Goal: Communication & Community: Answer question/provide support

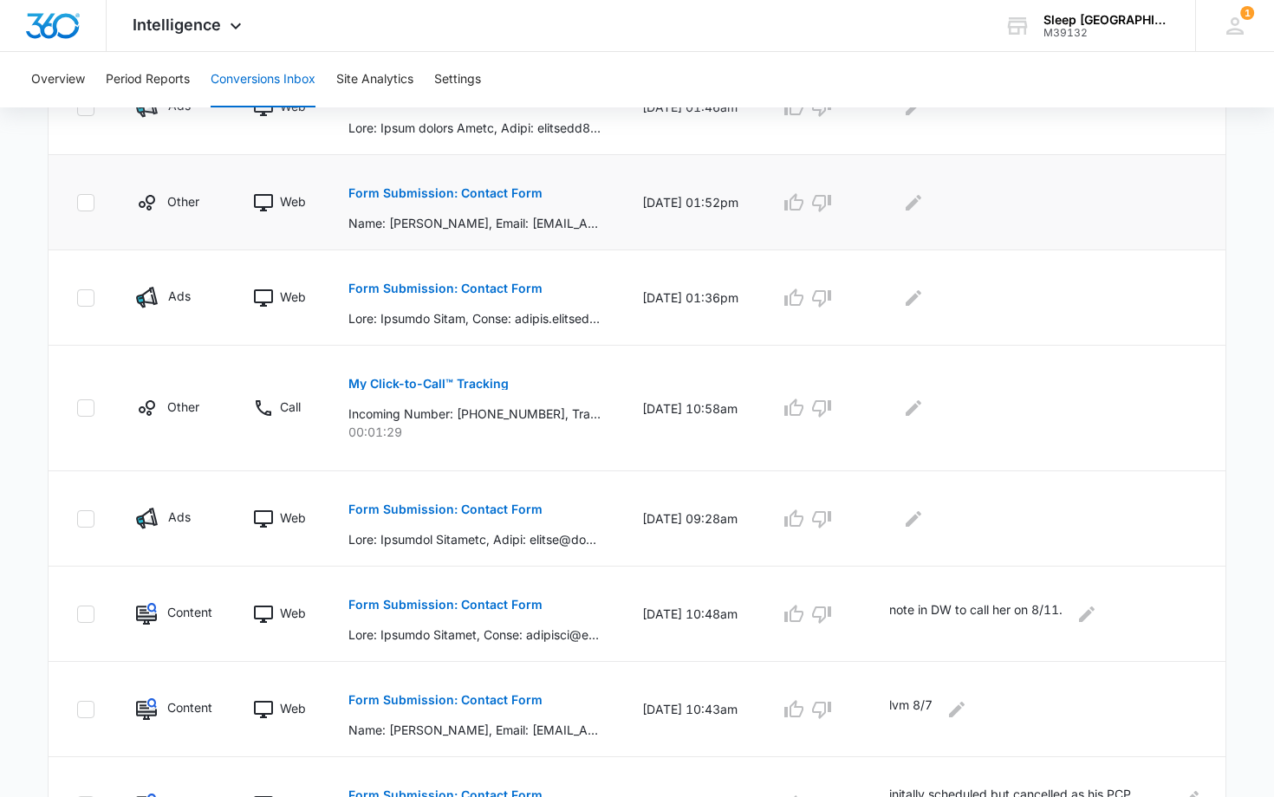
scroll to position [621, 0]
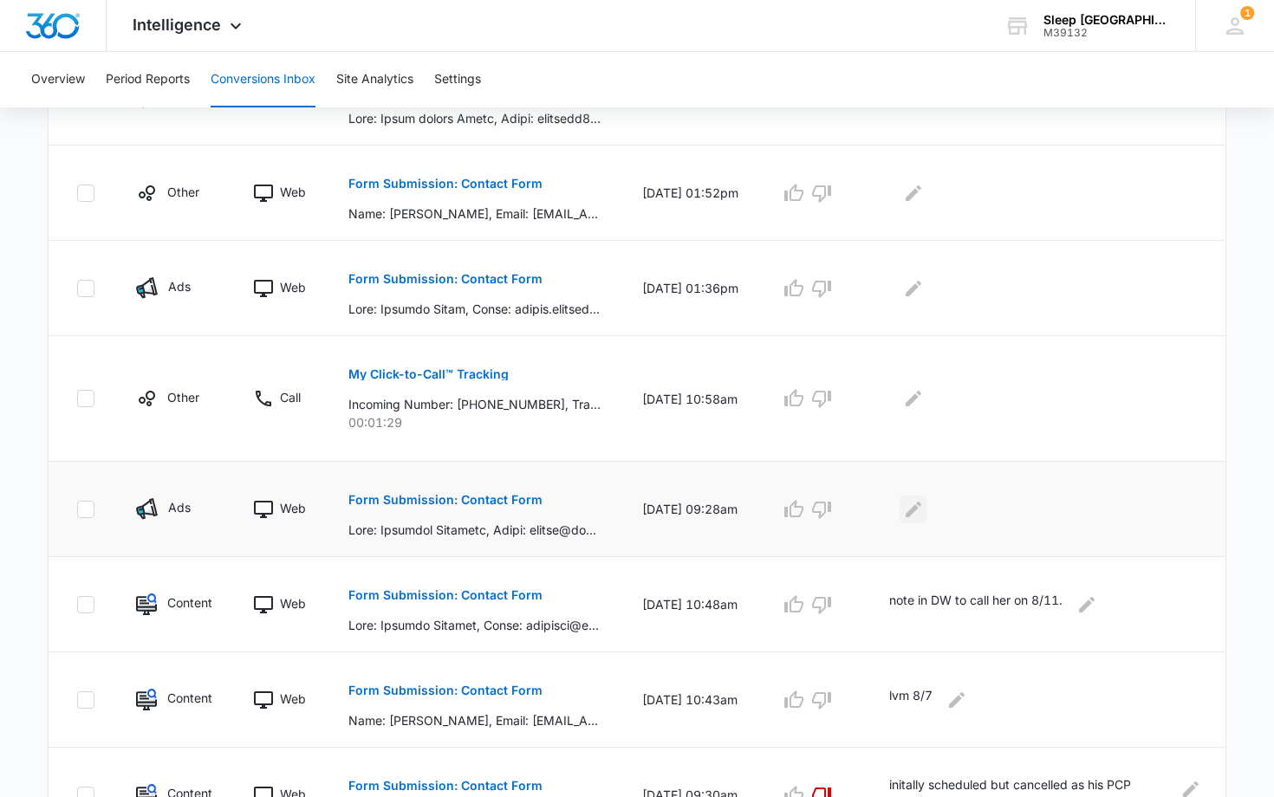
click at [921, 505] on icon "Edit Comments" at bounding box center [913, 509] width 16 height 16
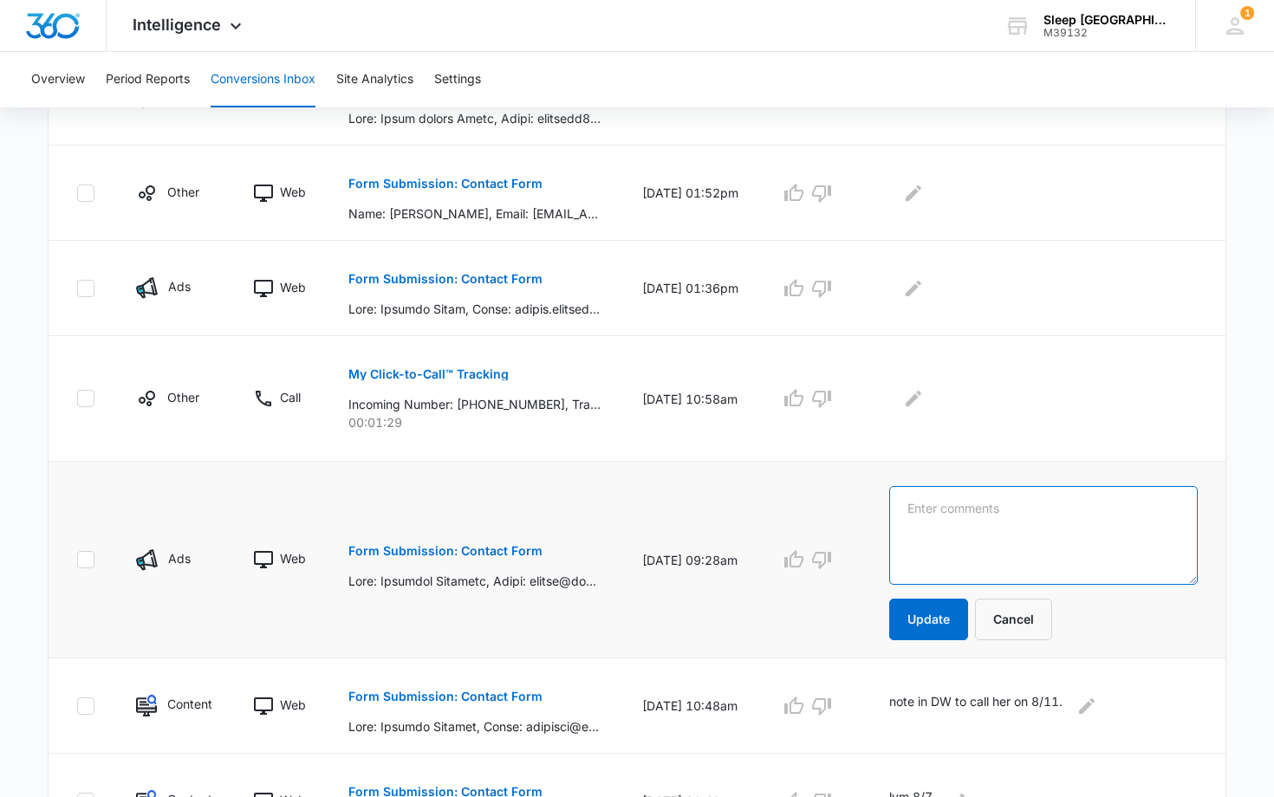
click at [925, 506] on textarea at bounding box center [1043, 535] width 308 height 99
type textarea "v"
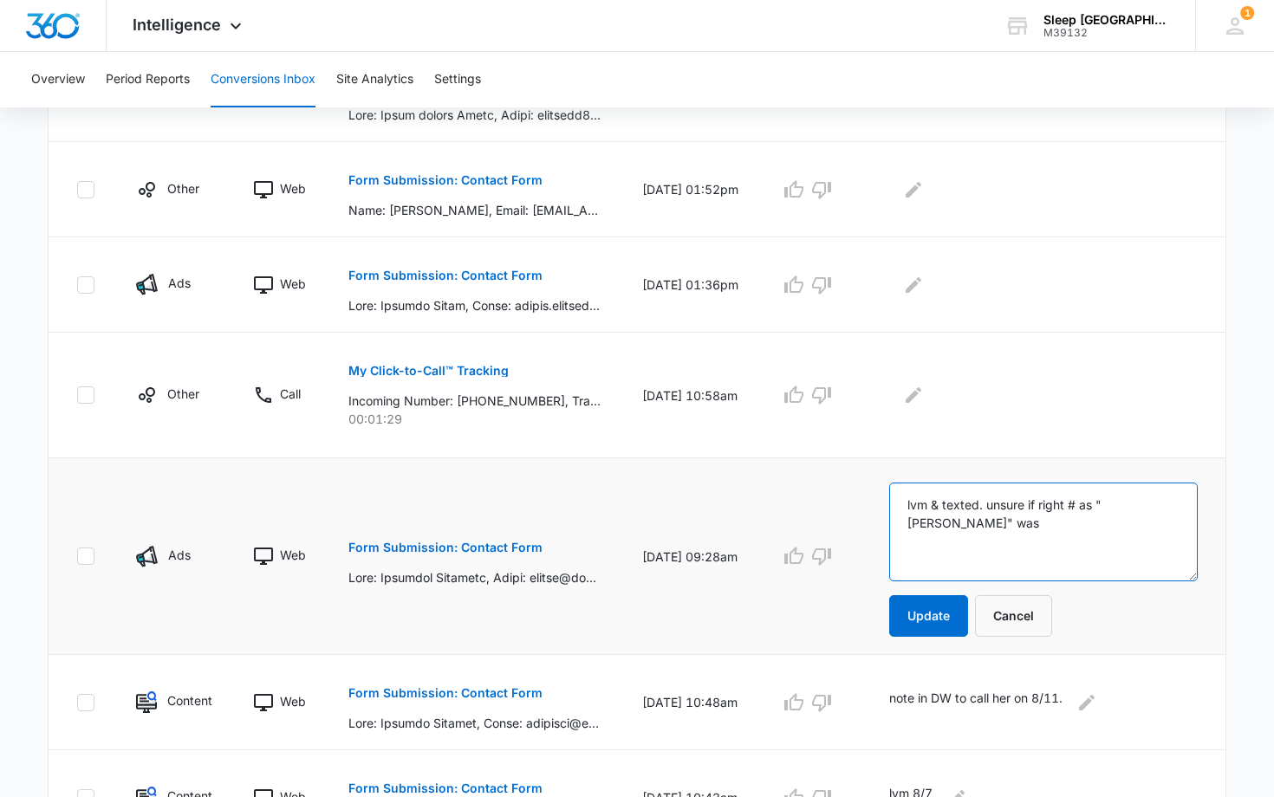
click at [1103, 505] on textarea "lvm & texted. unsure if right # as "kelly" was" at bounding box center [1043, 532] width 308 height 99
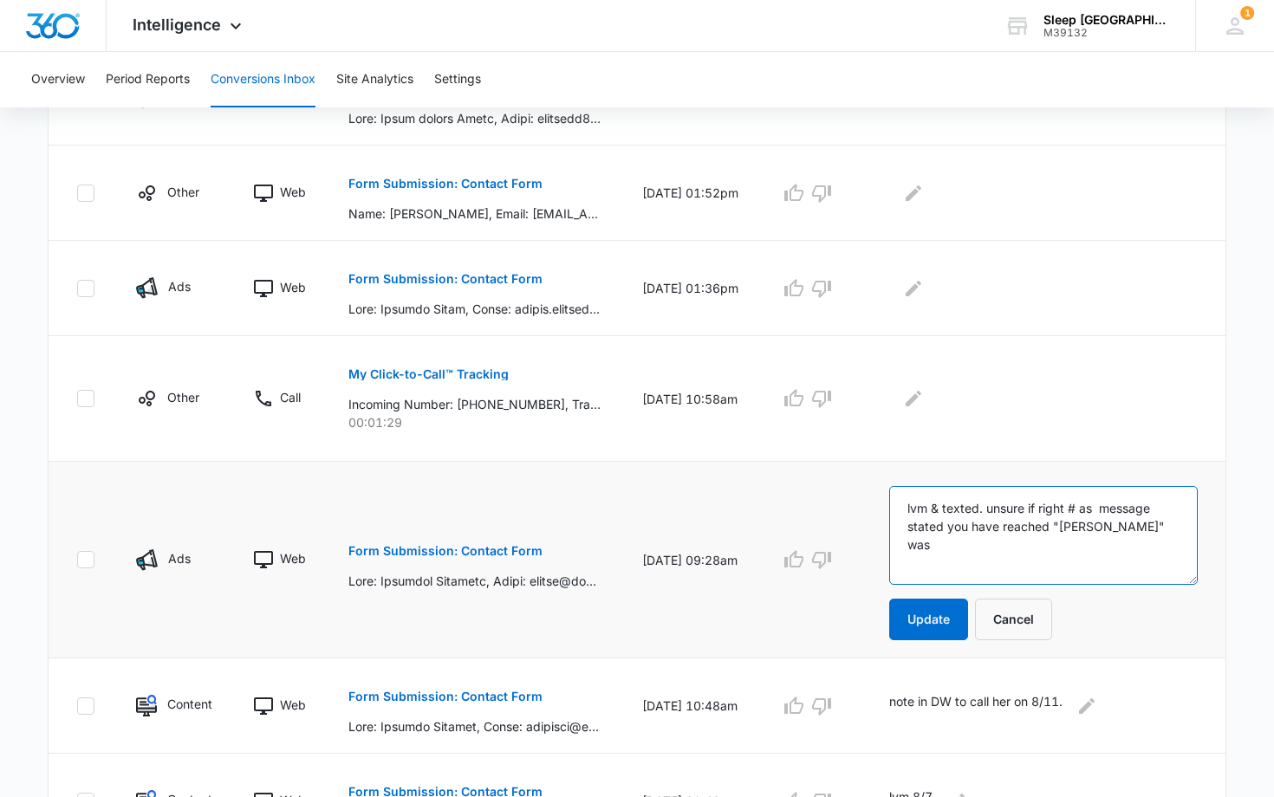
click at [1130, 526] on textarea "lvm & texted. unsure if right # as message stated you have reached "kelly" was" at bounding box center [1043, 535] width 308 height 99
click at [906, 509] on textarea "lvm & texted. unsure if right # as message stated you have reached "kelly"" at bounding box center [1043, 535] width 308 height 99
click at [960, 507] on textarea "8/11. mf lvm & texted. unsure if right # as message stated you have reached "ke…" at bounding box center [1043, 535] width 308 height 99
click at [1164, 522] on textarea "8/11. lvm & texted. unsure if right # as message stated you have reached "kelly"" at bounding box center [1043, 535] width 308 height 99
type textarea "8/11. lvm & texted. unsure if right # as message stated you have reached "[PERS…"
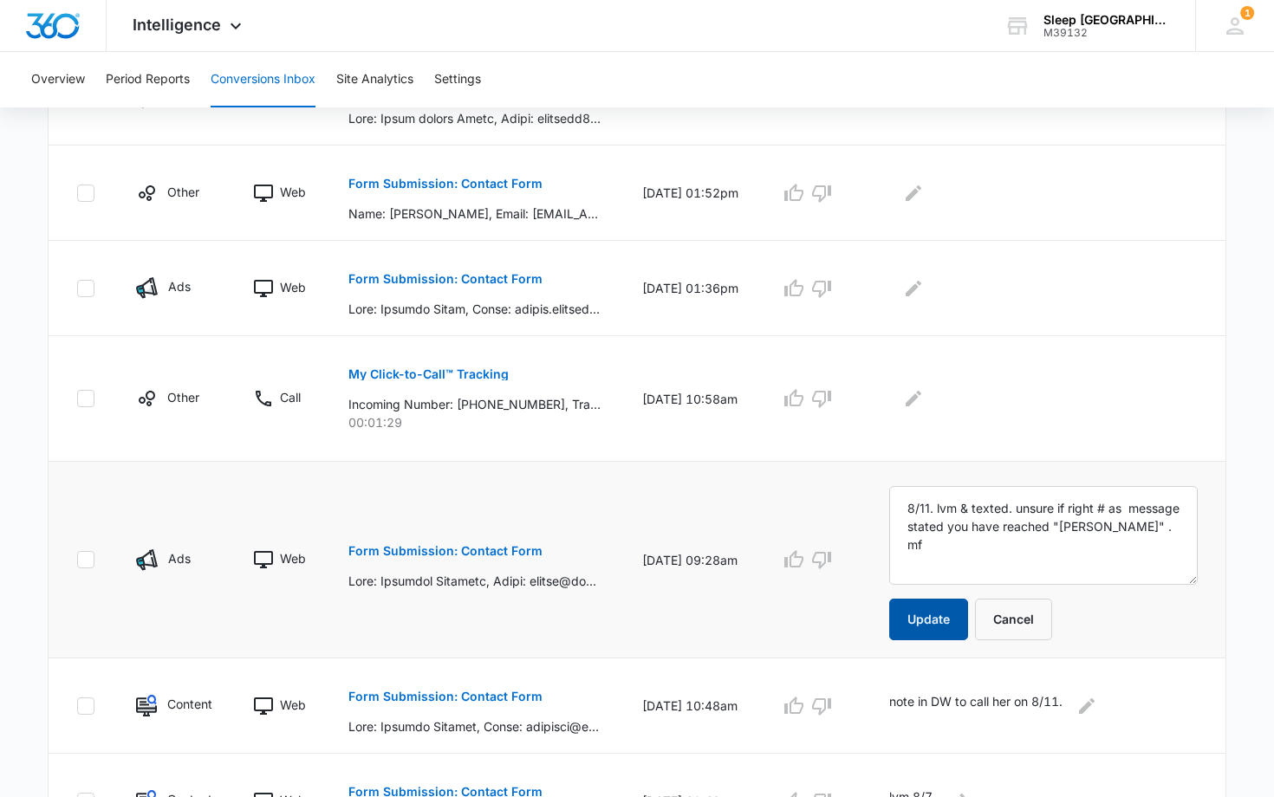
click at [952, 614] on button "Update" at bounding box center [928, 620] width 79 height 42
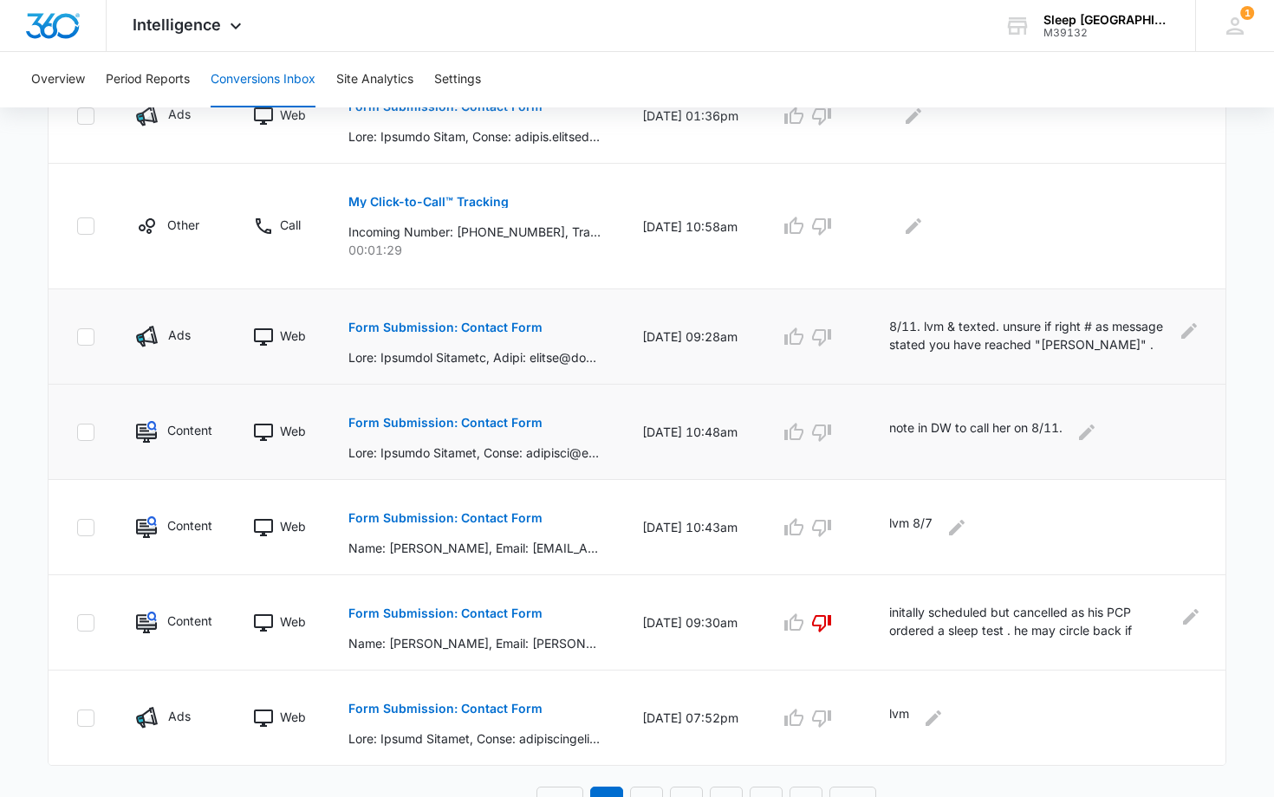
scroll to position [816, 0]
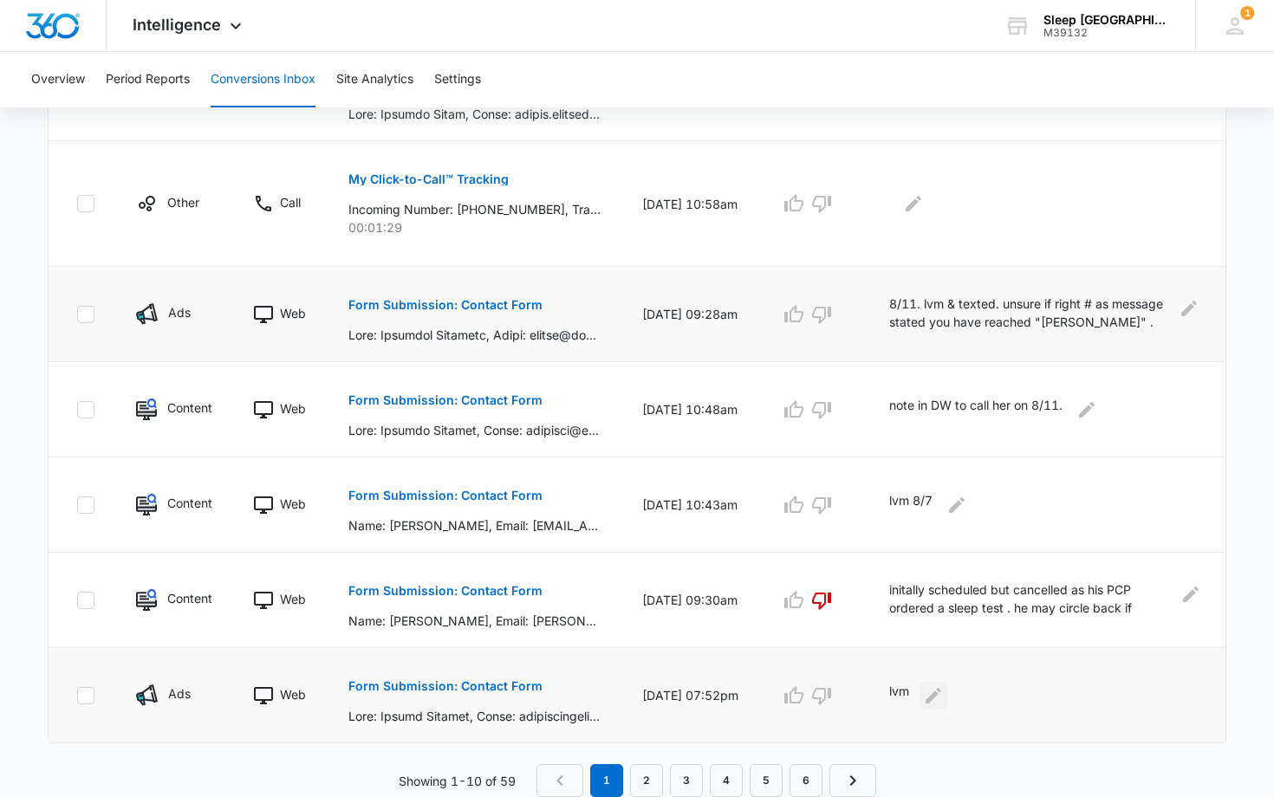
click at [941, 695] on icon "Edit Comments" at bounding box center [933, 695] width 16 height 16
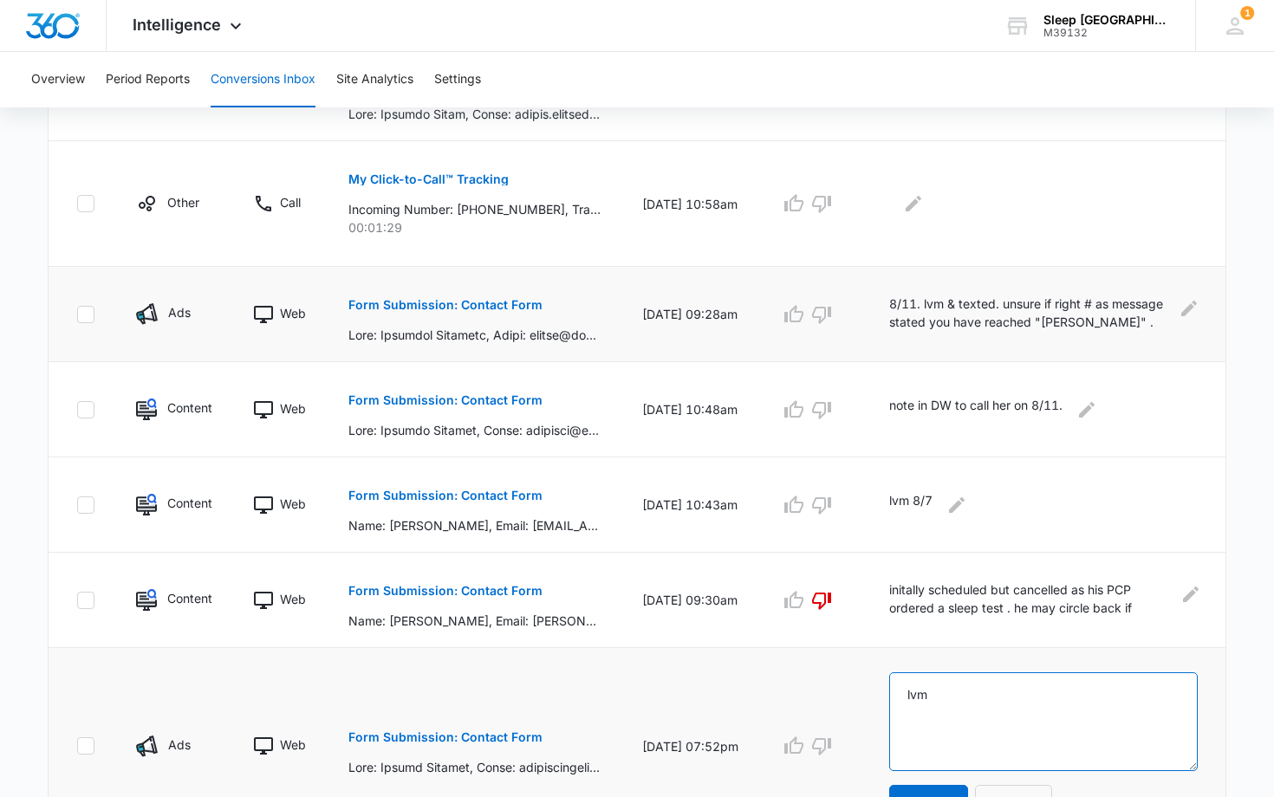
click at [940, 692] on textarea "lvm" at bounding box center [1043, 721] width 308 height 99
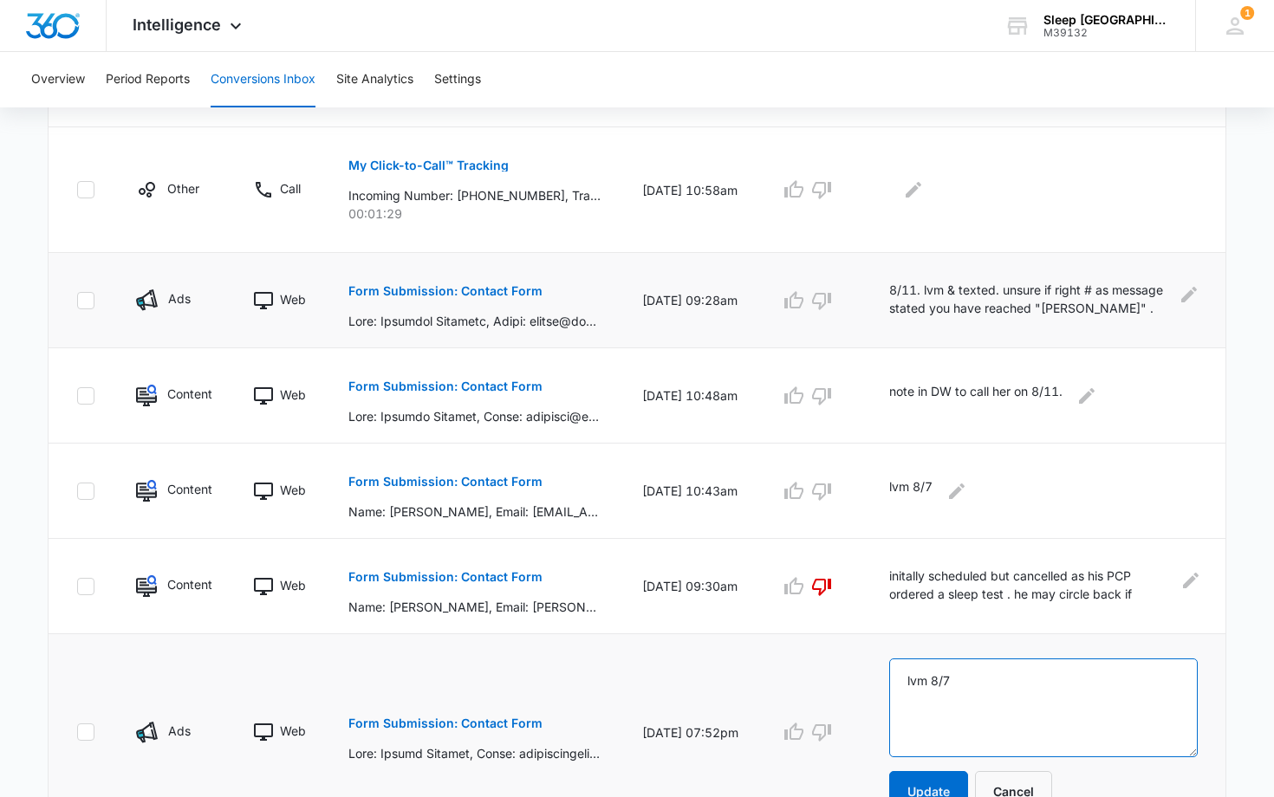
scroll to position [918, 0]
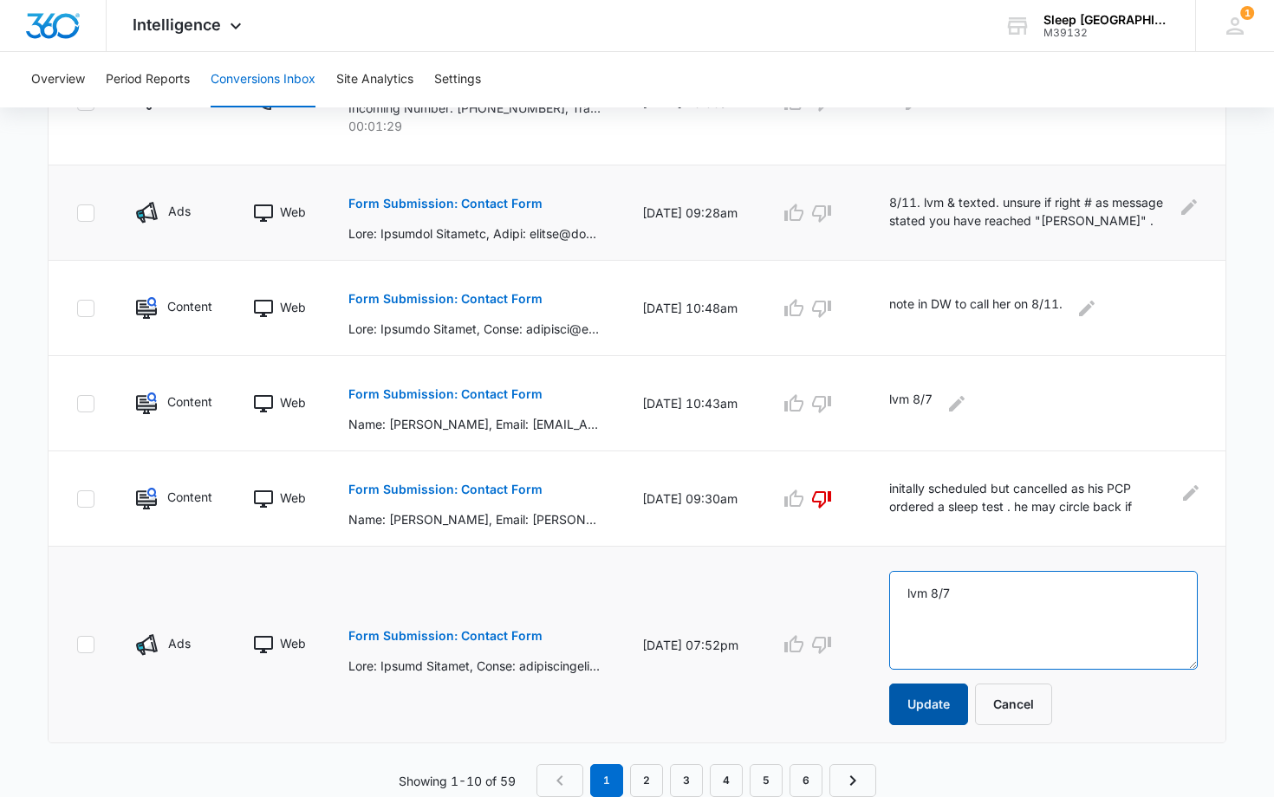
type textarea "lvm 8/7"
click at [939, 708] on button "Update" at bounding box center [928, 705] width 79 height 42
click at [939, 698] on button "Update" at bounding box center [928, 705] width 79 height 42
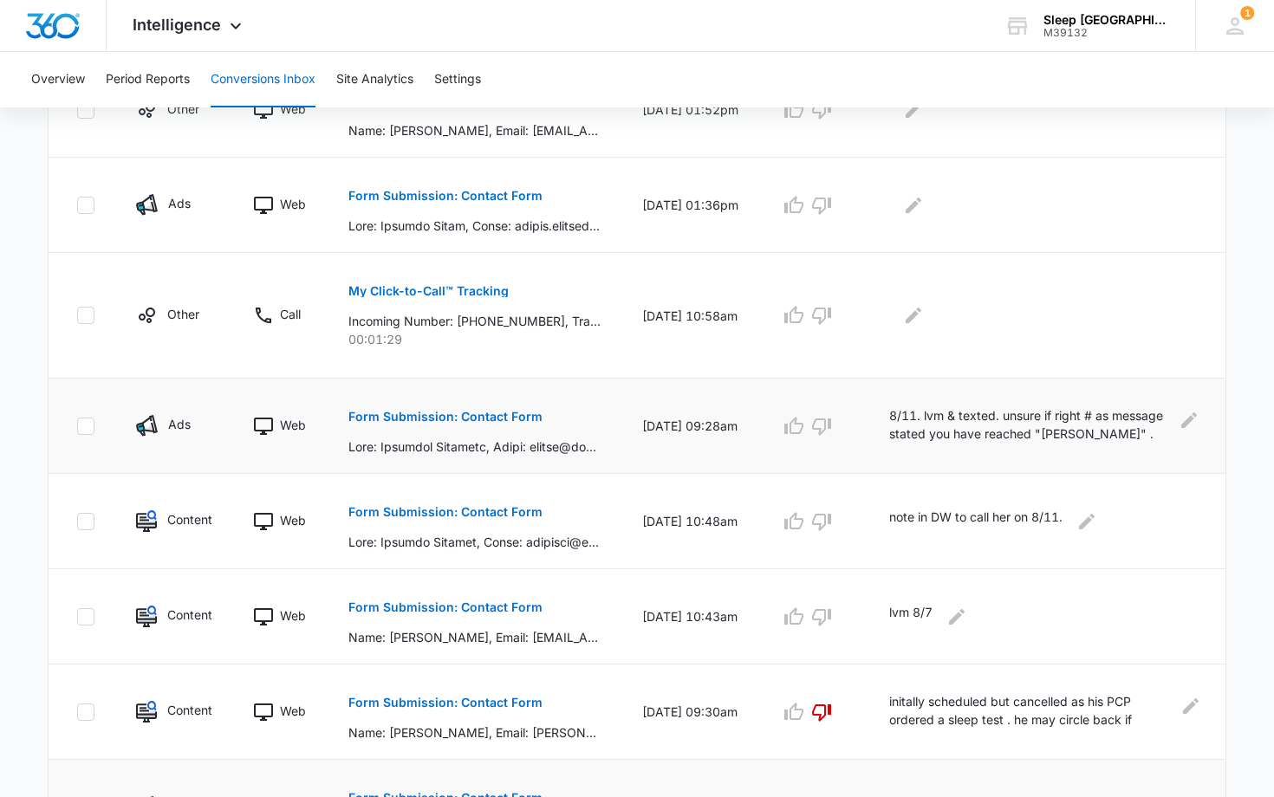
scroll to position [713, 0]
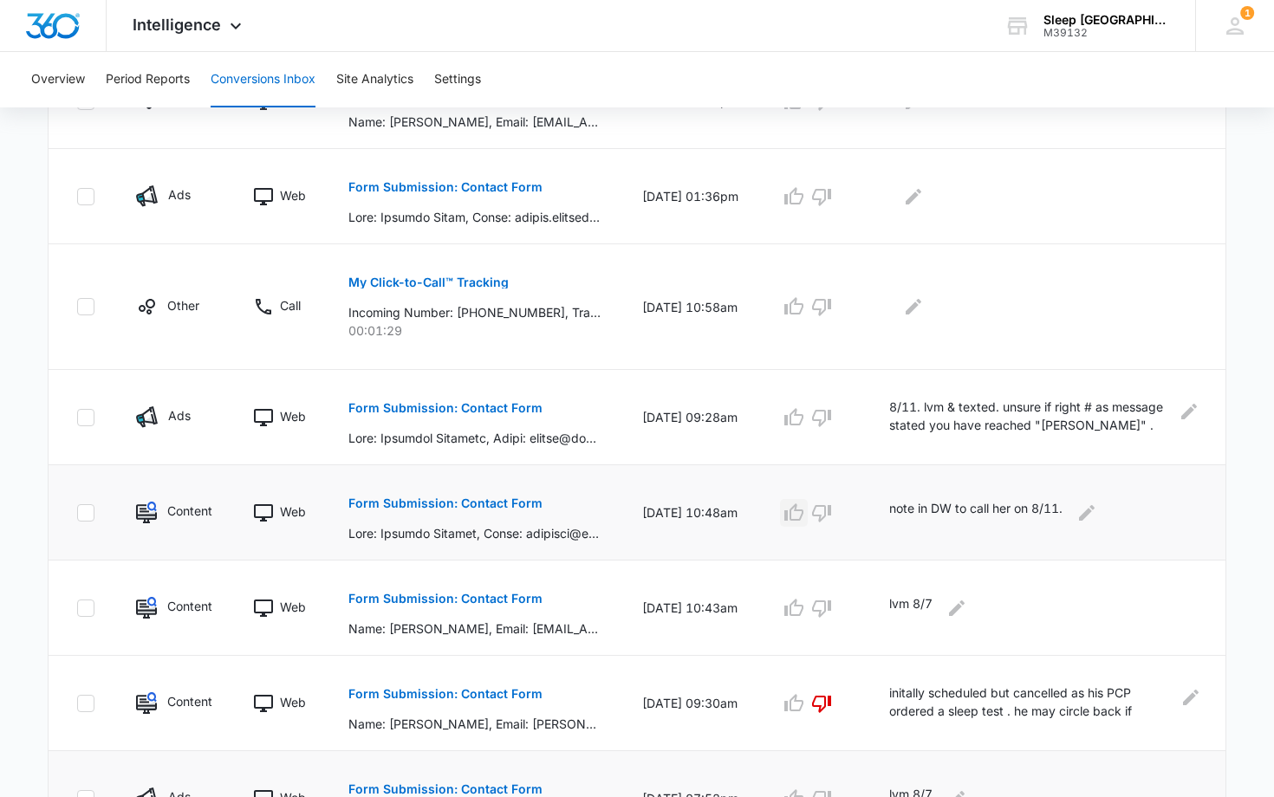
click at [804, 514] on icon "button" at bounding box center [793, 513] width 21 height 21
click at [1093, 516] on icon "Edit Comments" at bounding box center [1087, 512] width 16 height 16
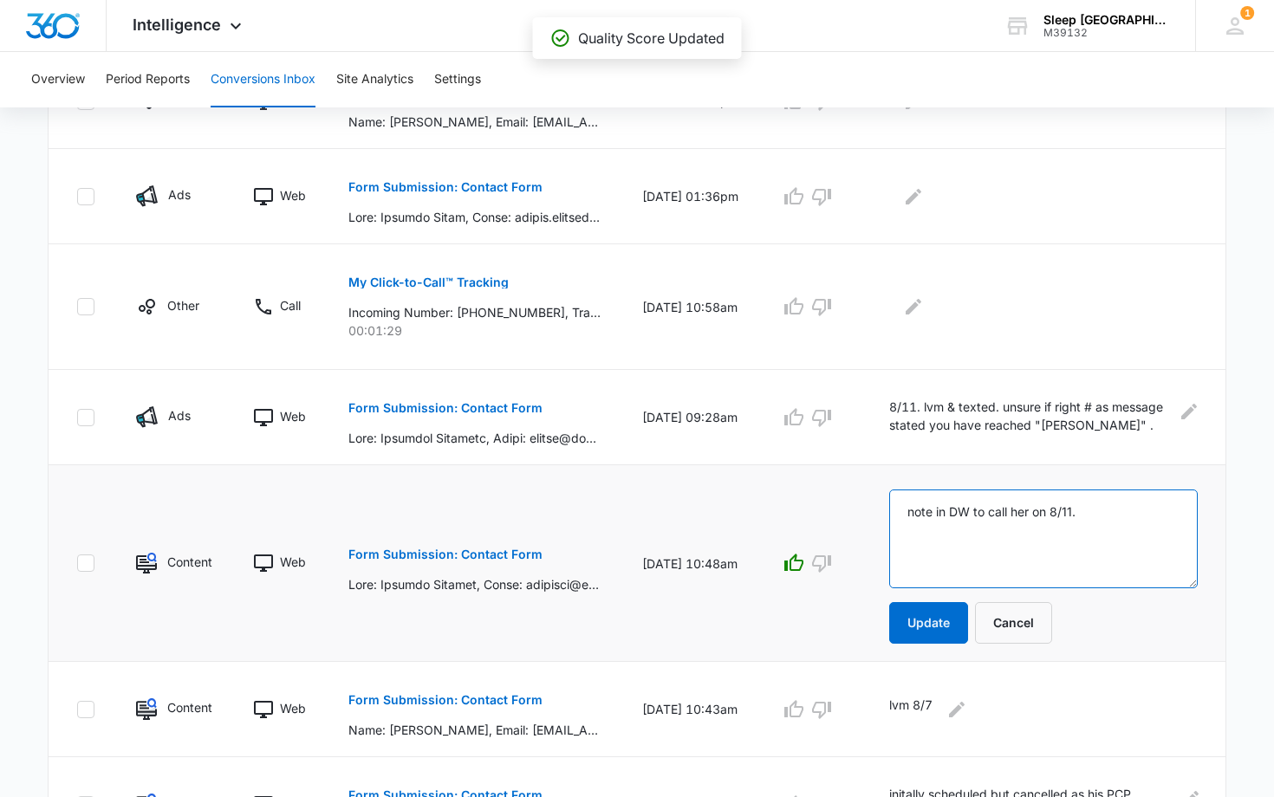
click at [1106, 516] on textarea "note in DW to call her on 8/11." at bounding box center [1043, 539] width 308 height 99
type textarea "note in DW to call her on 8/11. scheduled 8/28"
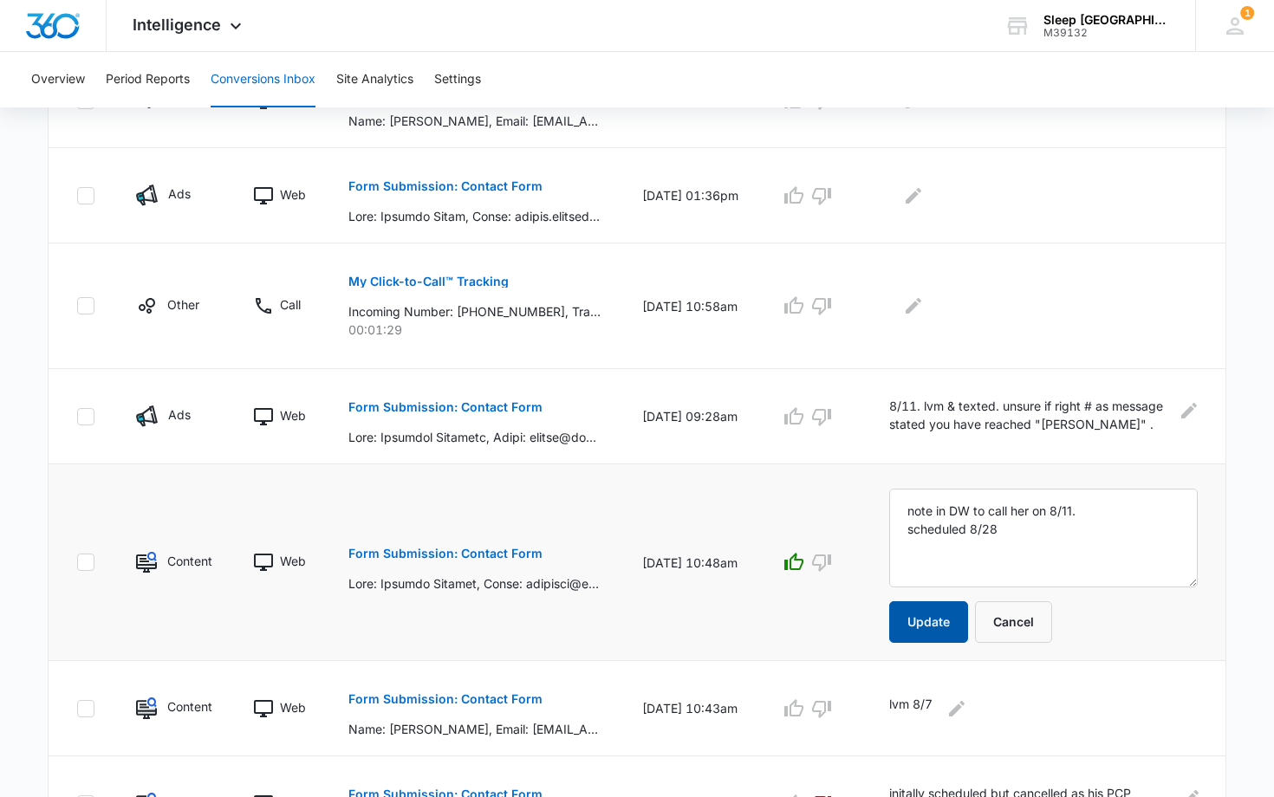
click at [928, 621] on button "Update" at bounding box center [928, 622] width 79 height 42
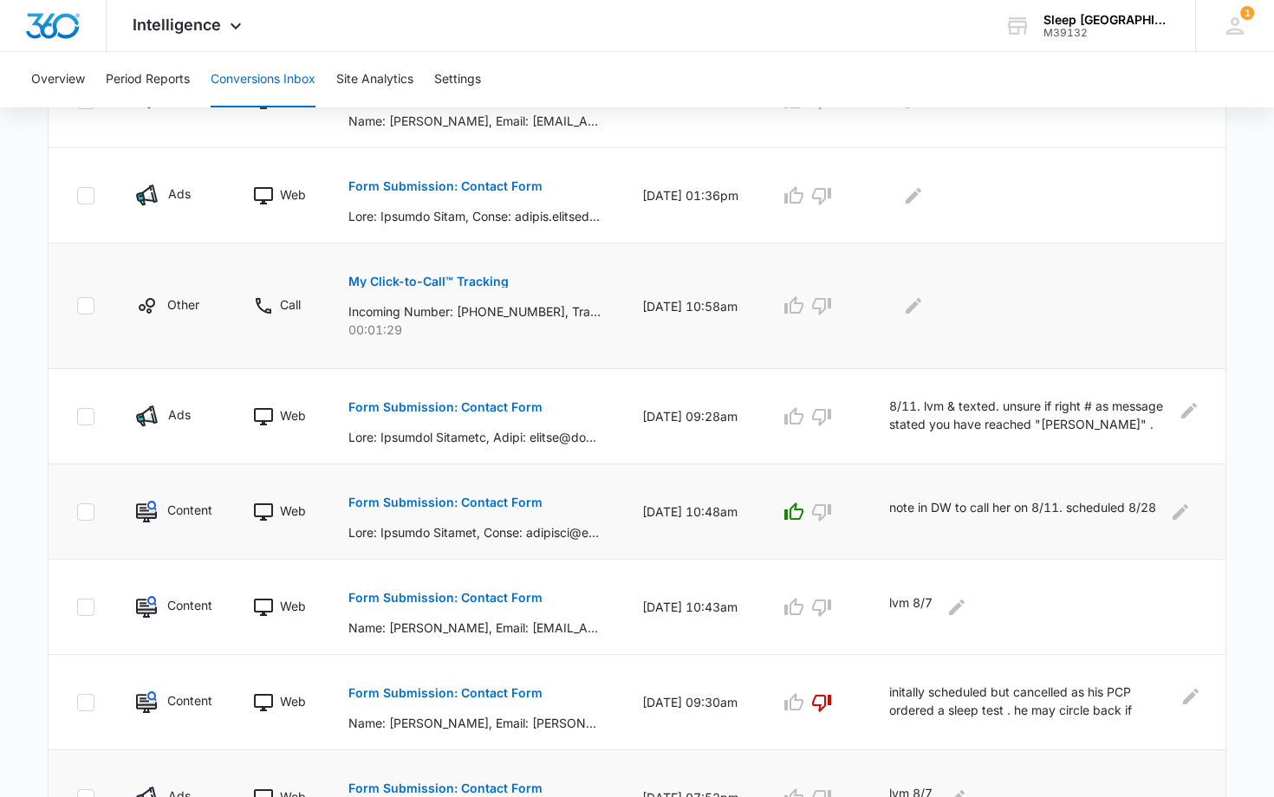
click at [449, 279] on p "My Click-to-Call™ Tracking" at bounding box center [428, 282] width 160 height 12
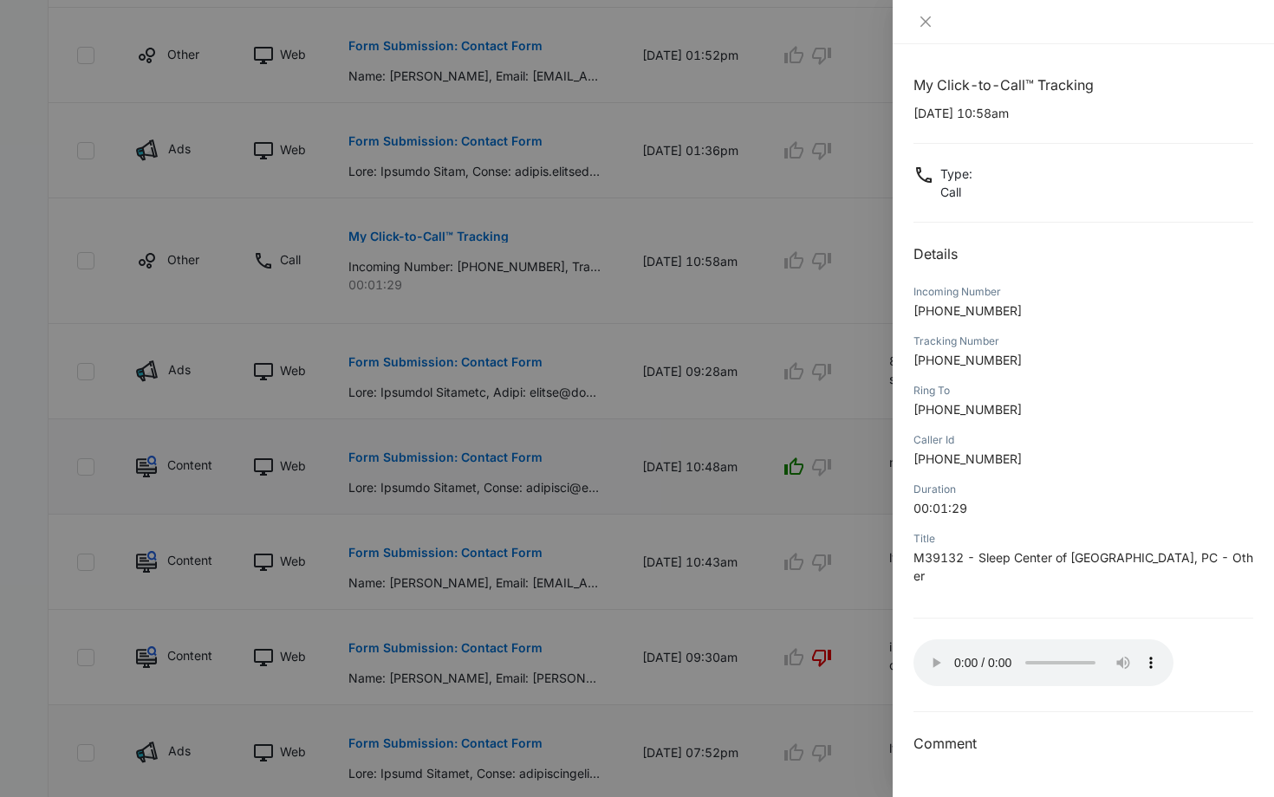
scroll to position [751, 0]
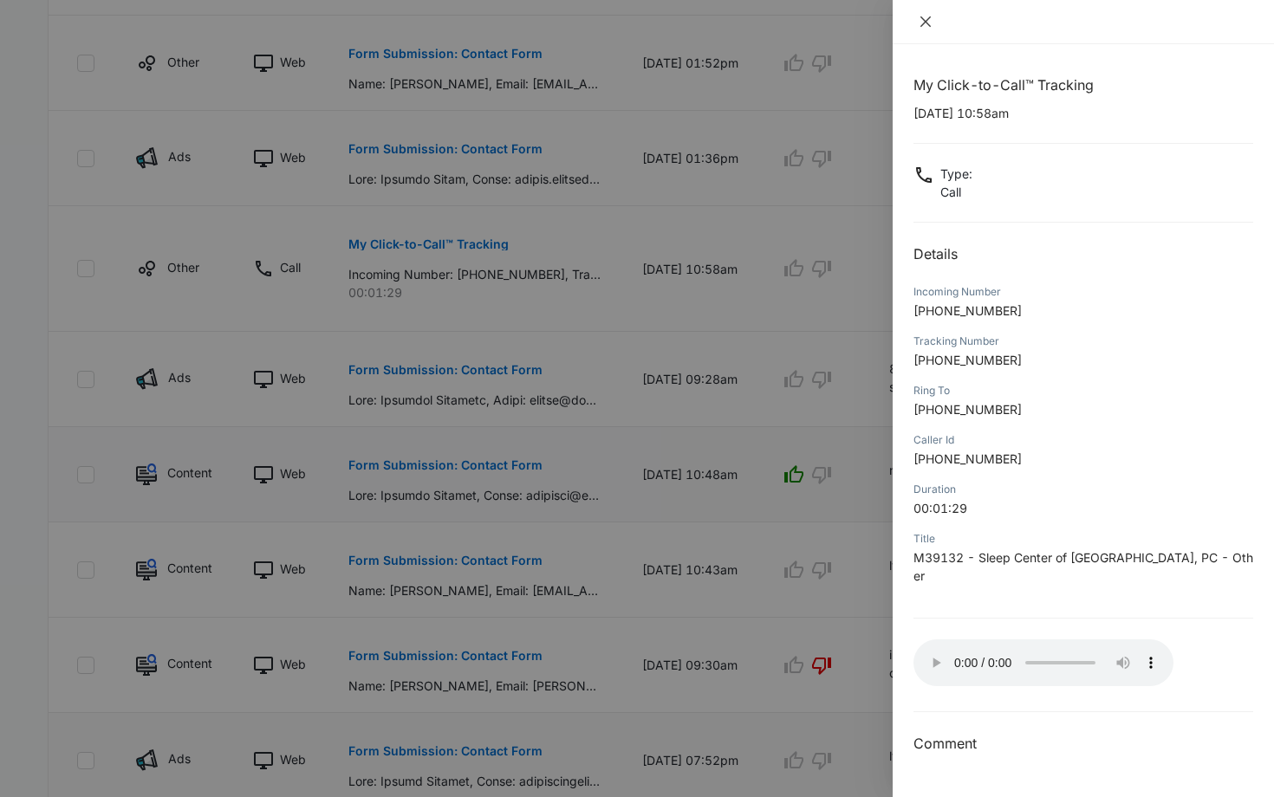
click at [924, 23] on icon "close" at bounding box center [925, 22] width 14 height 14
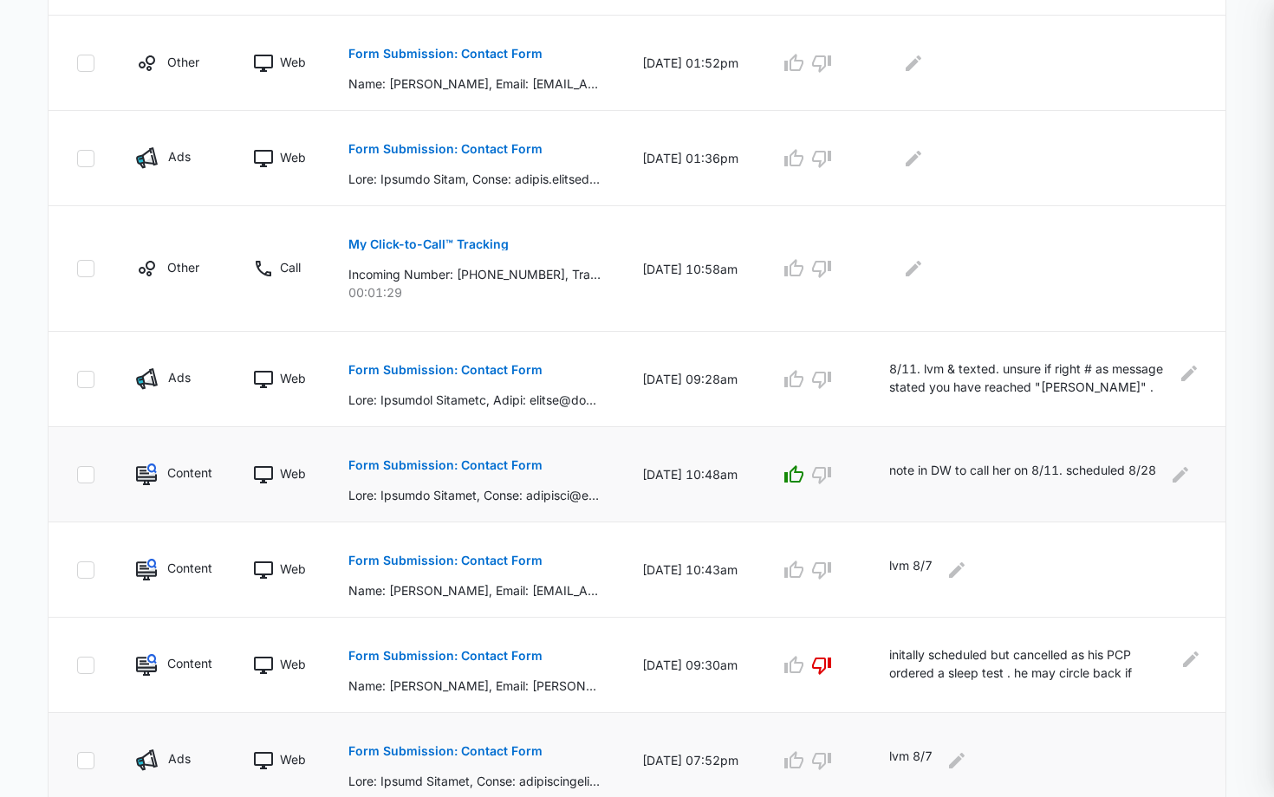
scroll to position [750, 0]
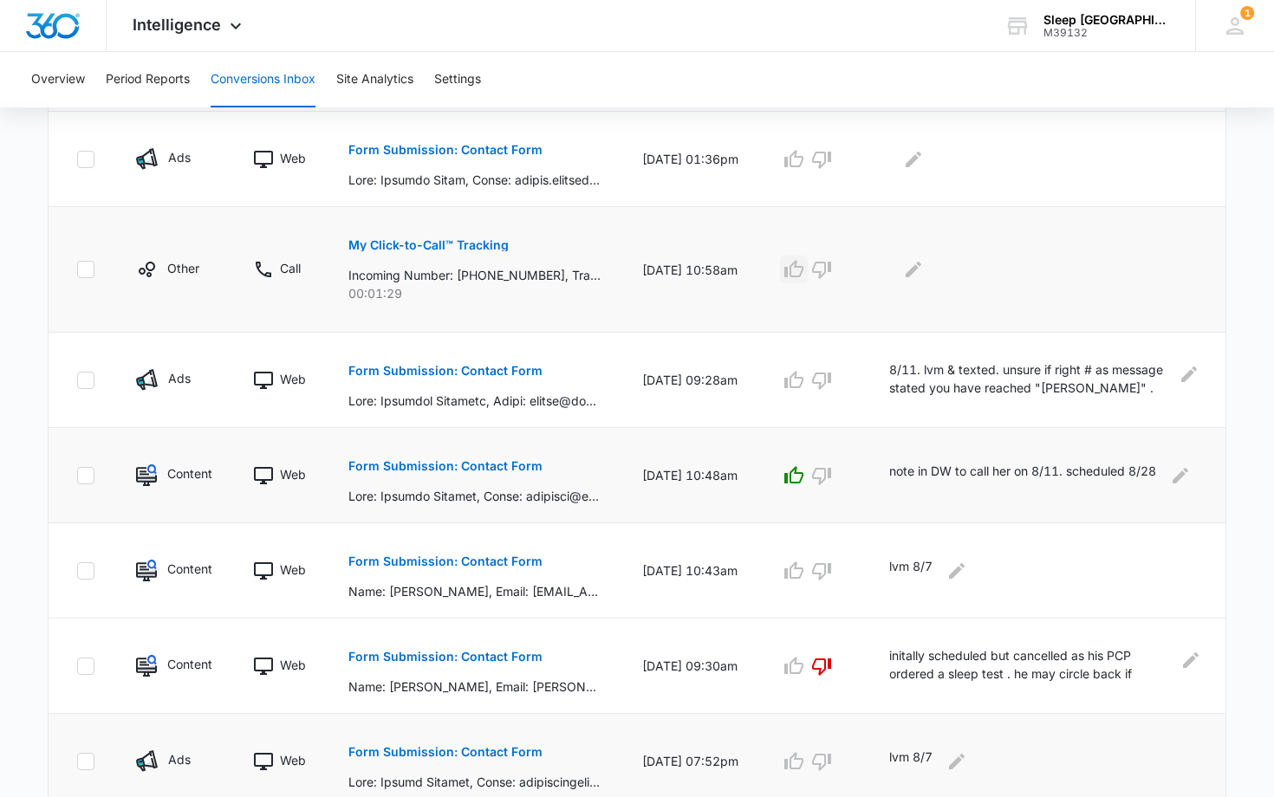
click at [804, 273] on icon "button" at bounding box center [793, 269] width 21 height 21
click at [831, 267] on icon "button" at bounding box center [821, 270] width 19 height 17
click at [921, 267] on icon "Edit Comments" at bounding box center [913, 270] width 16 height 16
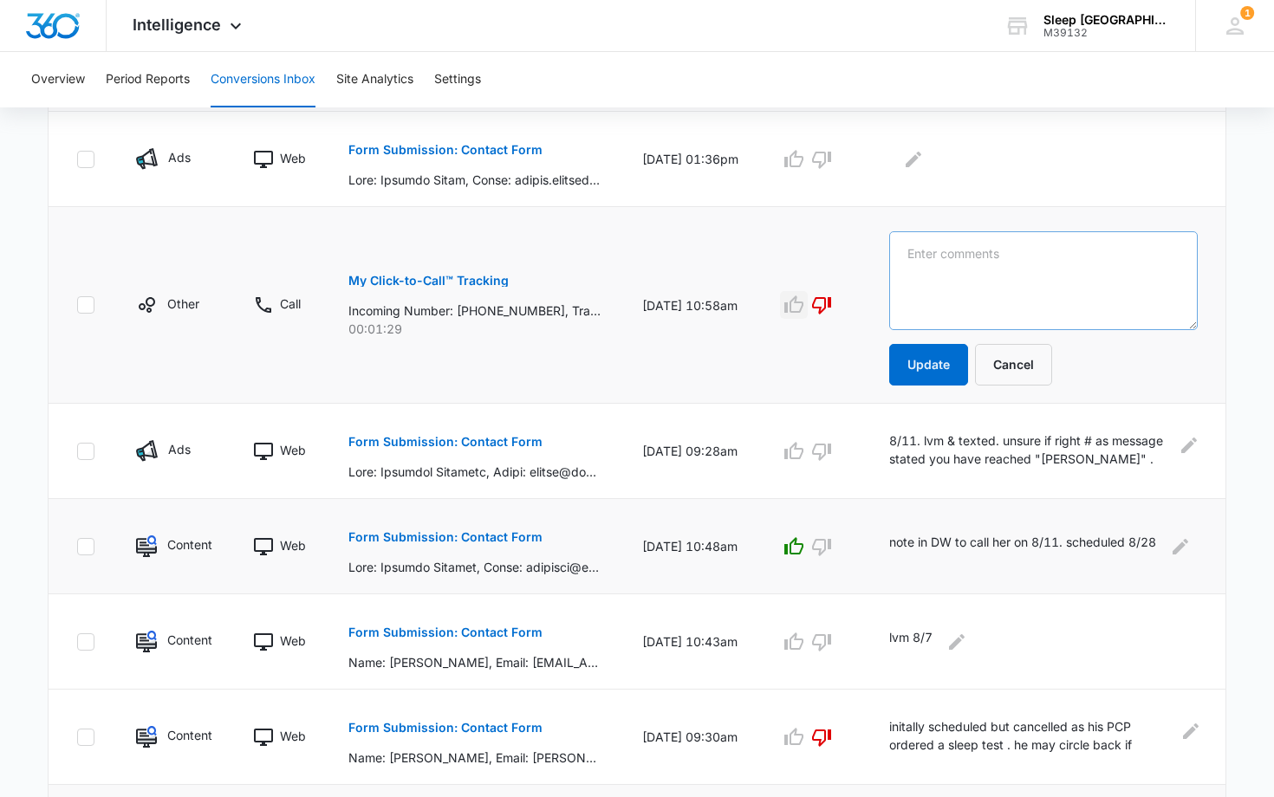
scroll to position [887, 0]
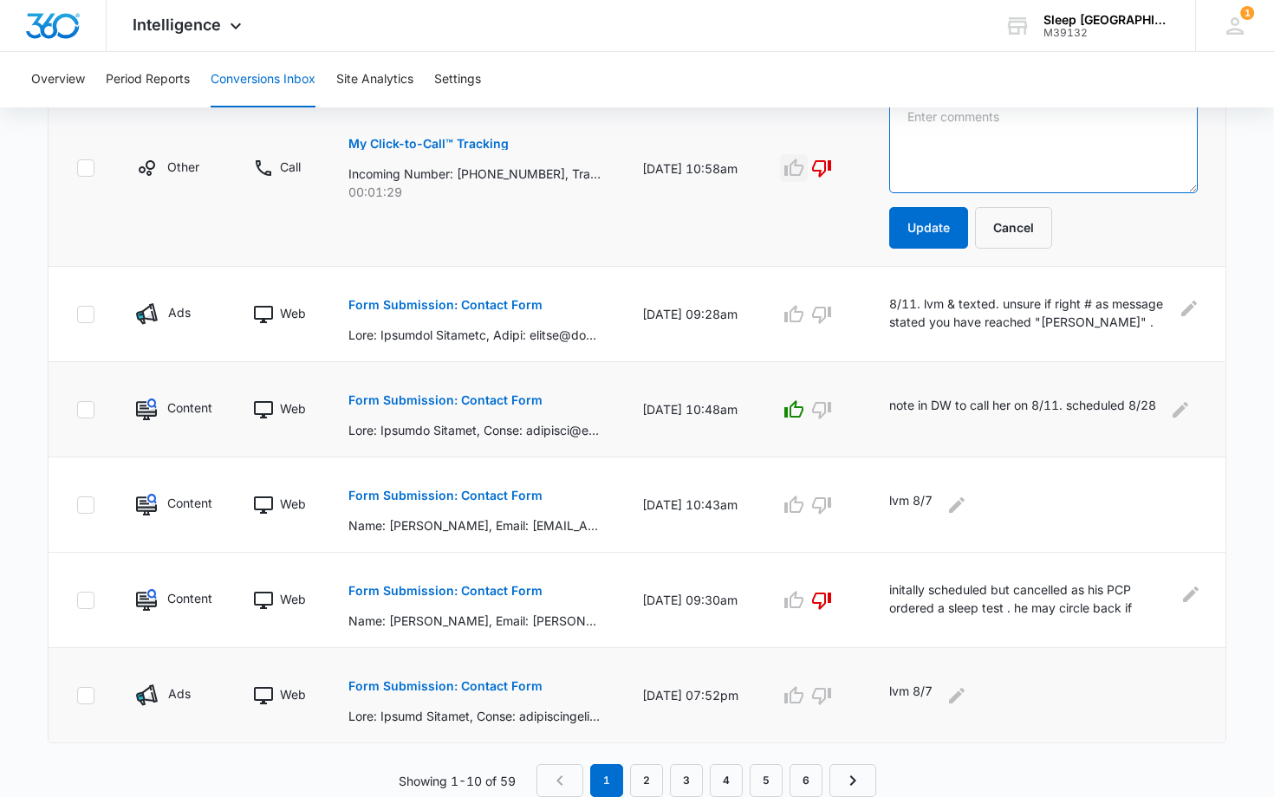
click at [974, 145] on textarea at bounding box center [1043, 143] width 308 height 99
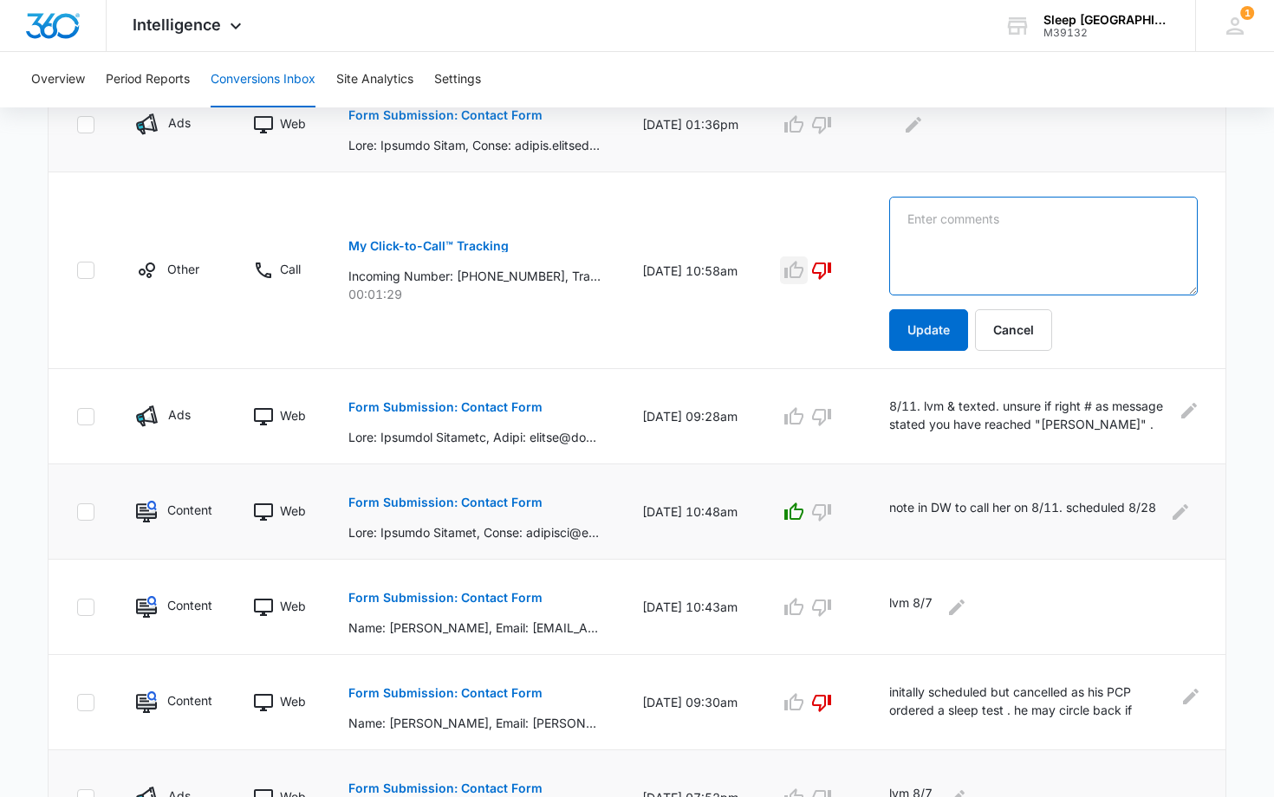
scroll to position [782, 0]
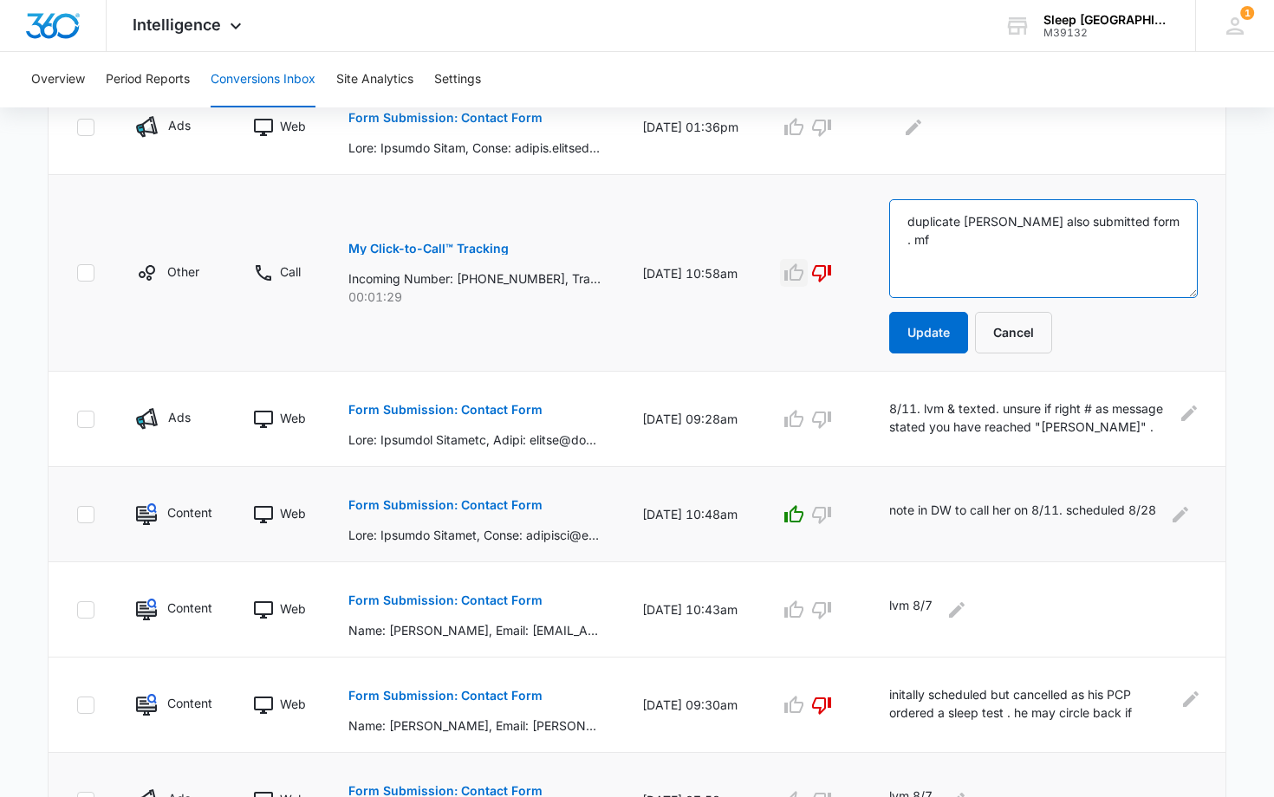
click at [913, 223] on textarea "duplicate isabella quinones also submitted form . mf" at bounding box center [1043, 248] width 308 height 99
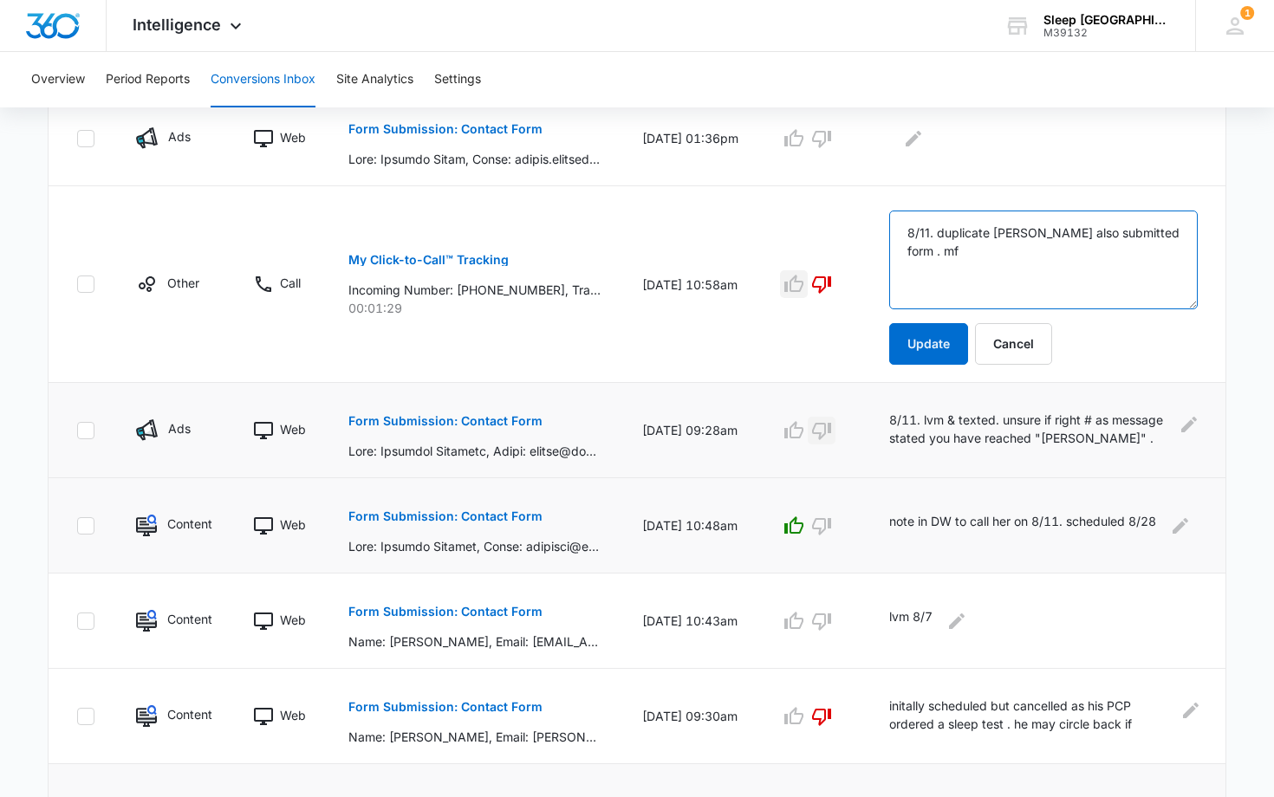
type textarea "8/11. duplicate isabella quinones also submitted form . mf"
click at [829, 431] on icon "button" at bounding box center [821, 431] width 19 height 17
click at [1189, 427] on icon "Edit Comments" at bounding box center [1189, 425] width 16 height 16
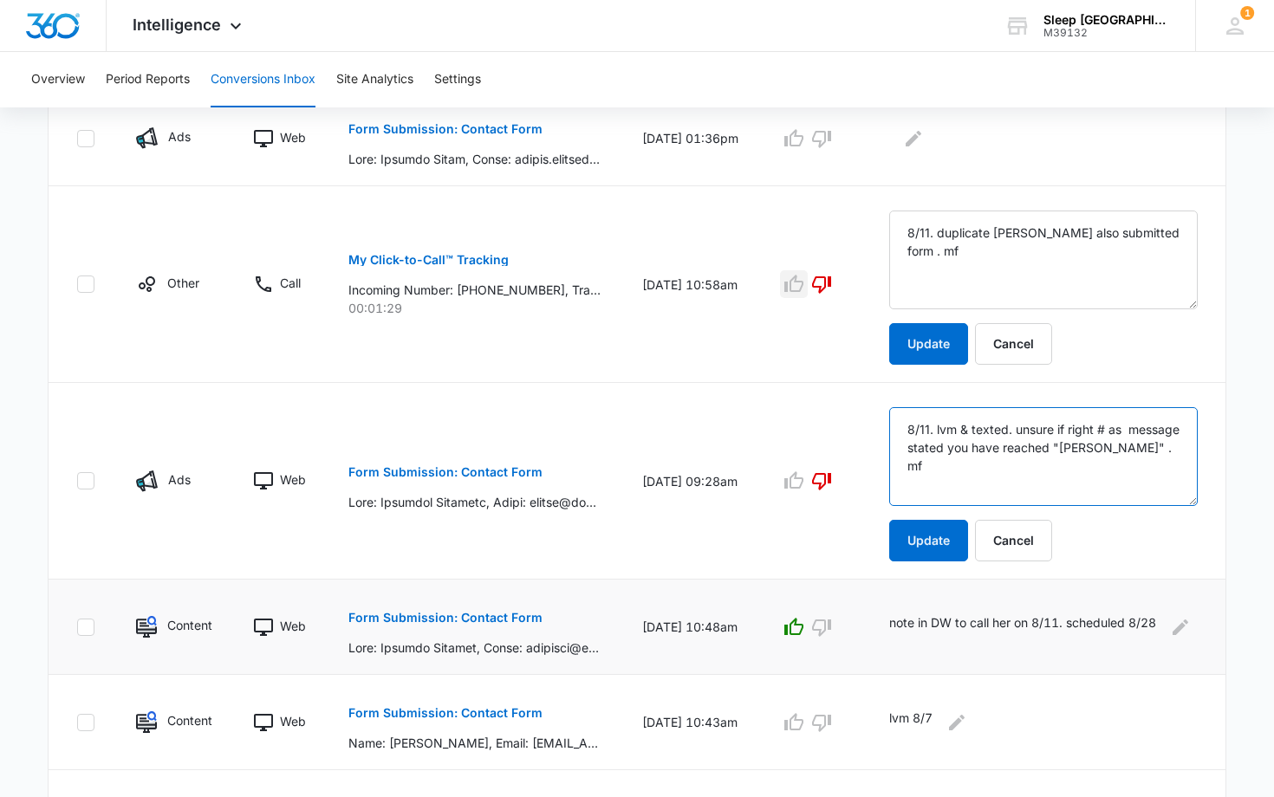
click at [915, 309] on textarea "8/11. lvm & texted. unsure if right # as message stated you have reached "[PERS…" at bounding box center [1043, 260] width 308 height 99
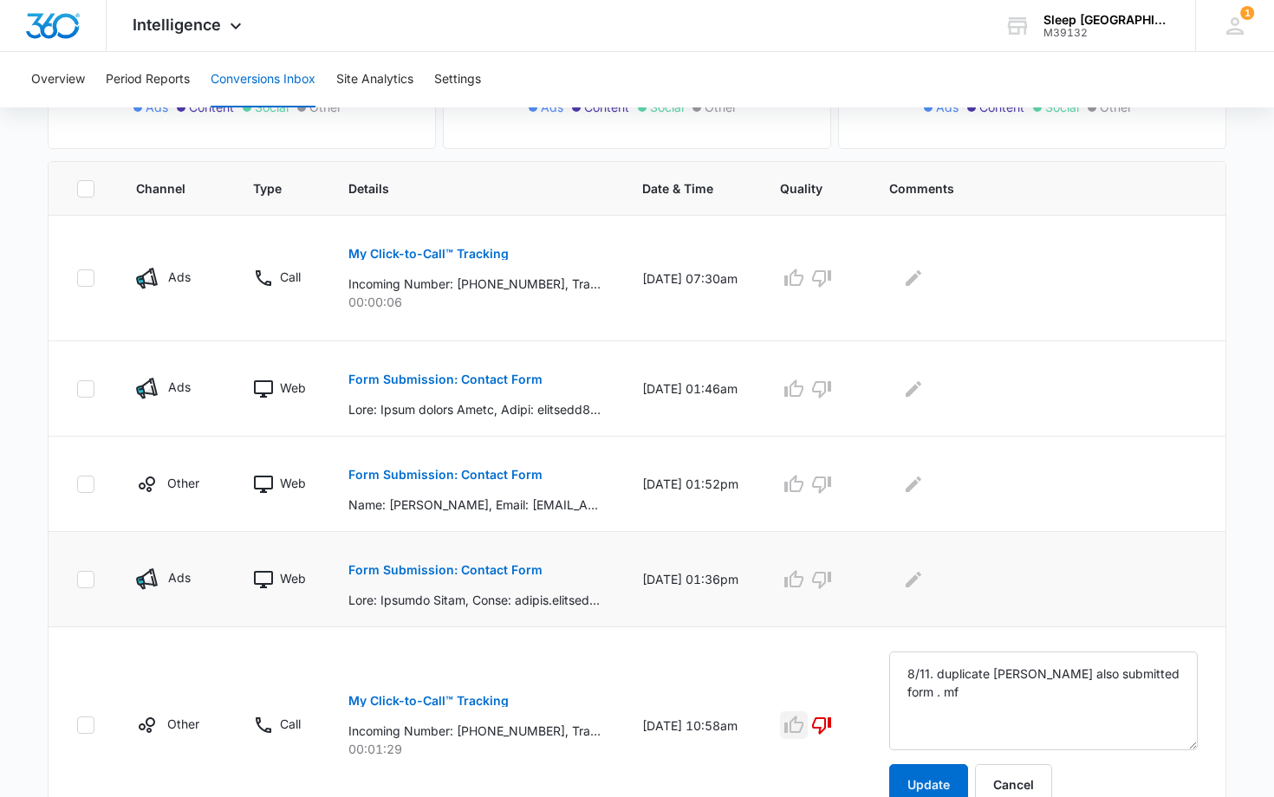
scroll to position [324, 0]
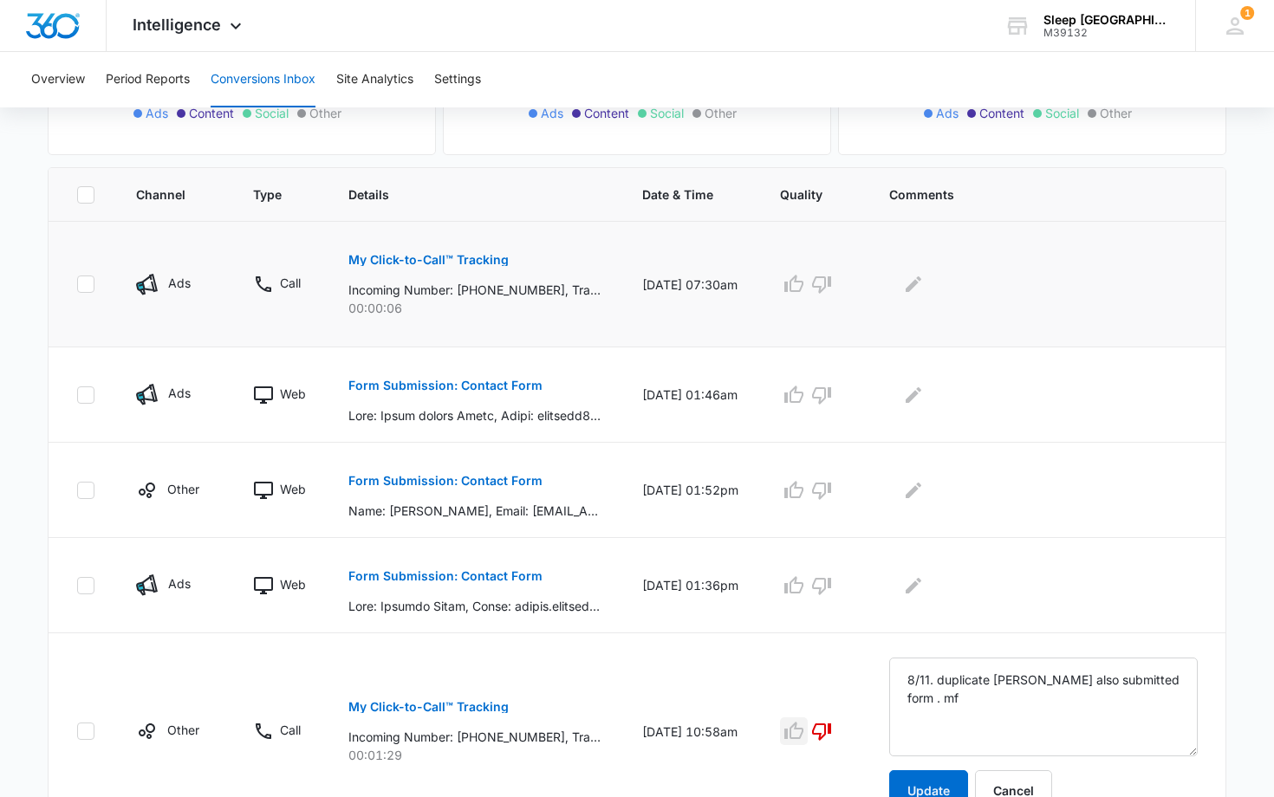
type textarea "8/11 - pt notificed that she decide to pursue cpap. mf 8/11. lvm & texted. unsu…"
click at [470, 259] on p "My Click-to-Call™ Tracking" at bounding box center [428, 260] width 160 height 12
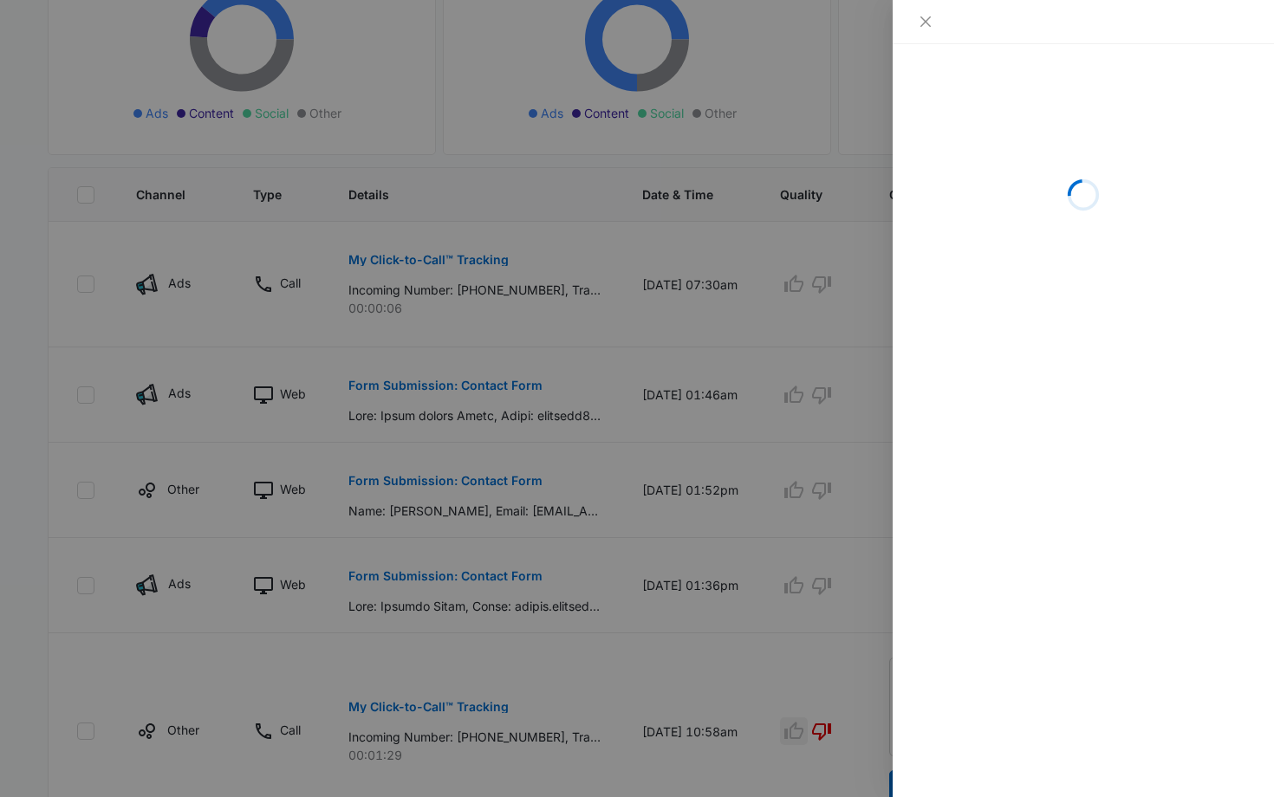
click at [456, 68] on div at bounding box center [637, 398] width 1274 height 797
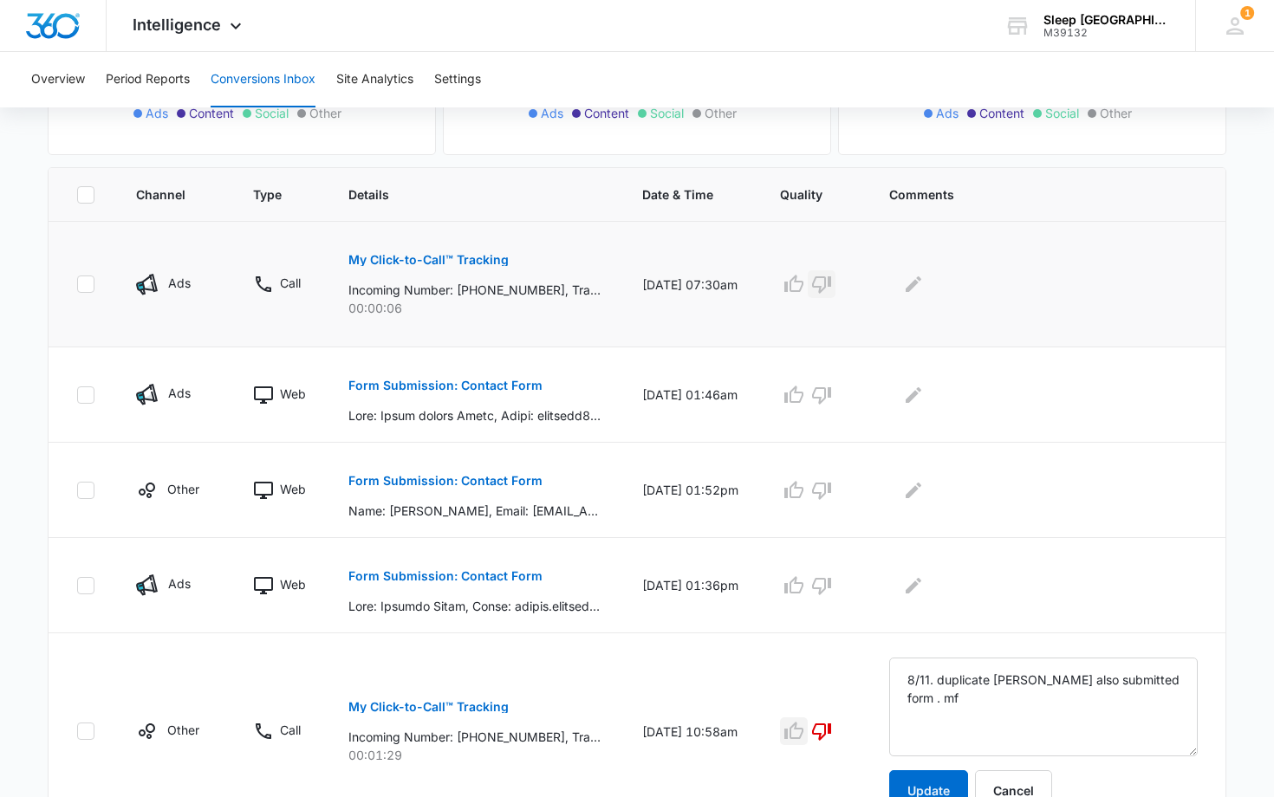
click at [832, 282] on icon "button" at bounding box center [821, 284] width 21 height 21
click at [448, 258] on p "My Click-to-Call™ Tracking" at bounding box center [428, 260] width 160 height 12
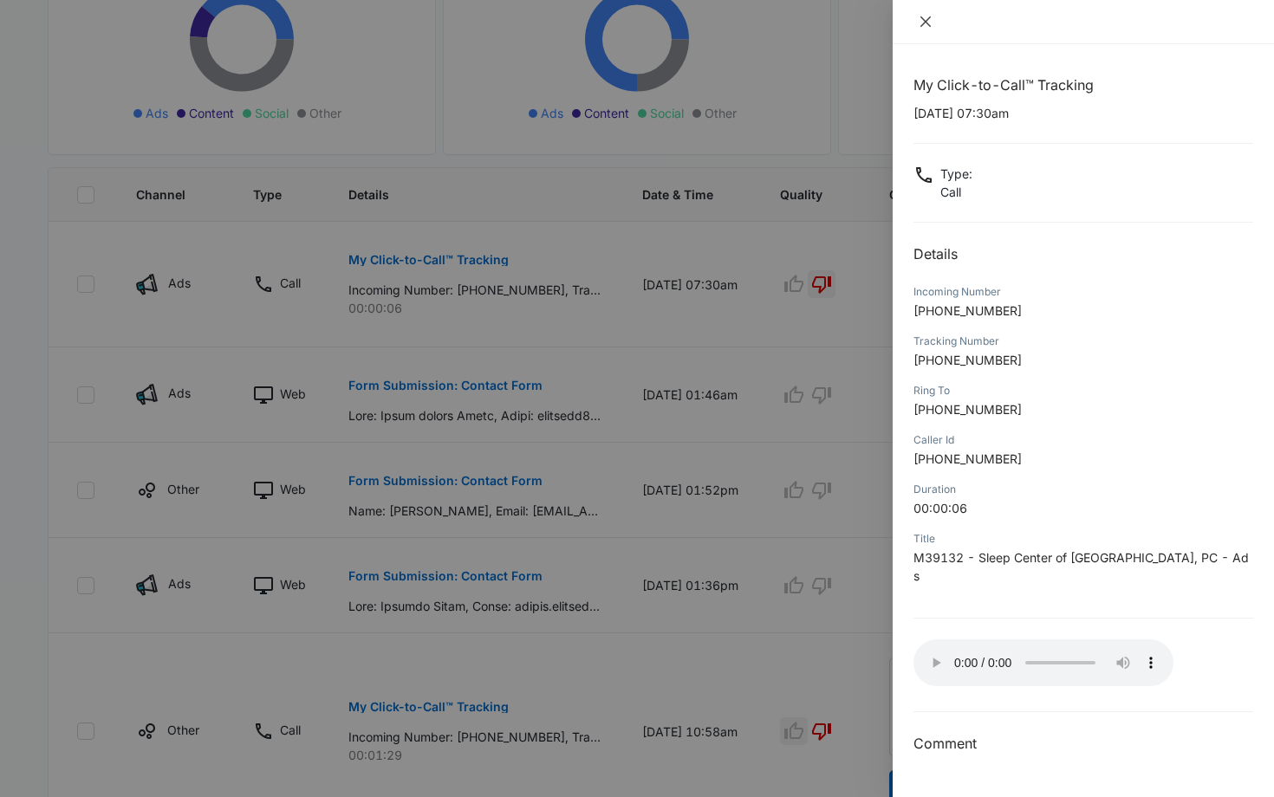
drag, startPoint x: 927, startPoint y: 21, endPoint x: 888, endPoint y: 36, distance: 42.0
click at [924, 22] on icon "close" at bounding box center [925, 22] width 14 height 14
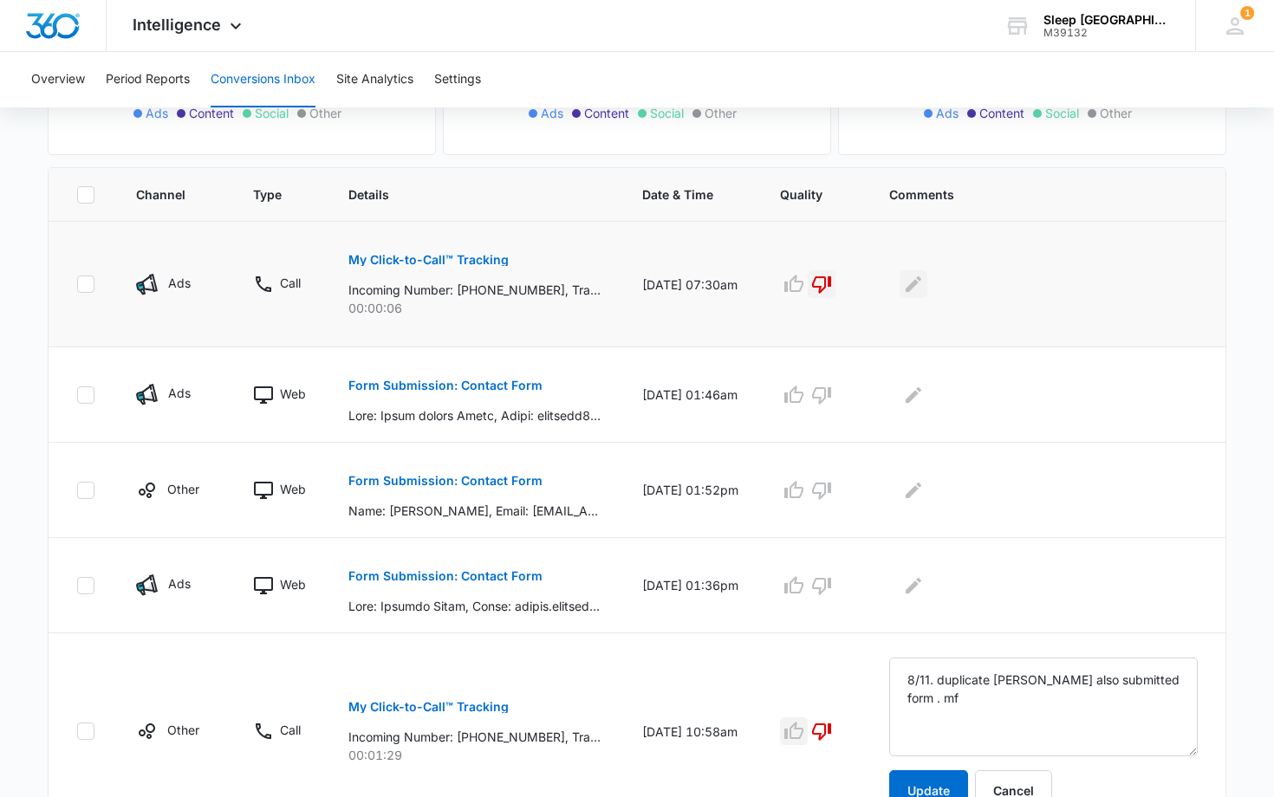
click at [924, 280] on icon "Edit Comments" at bounding box center [913, 284] width 21 height 21
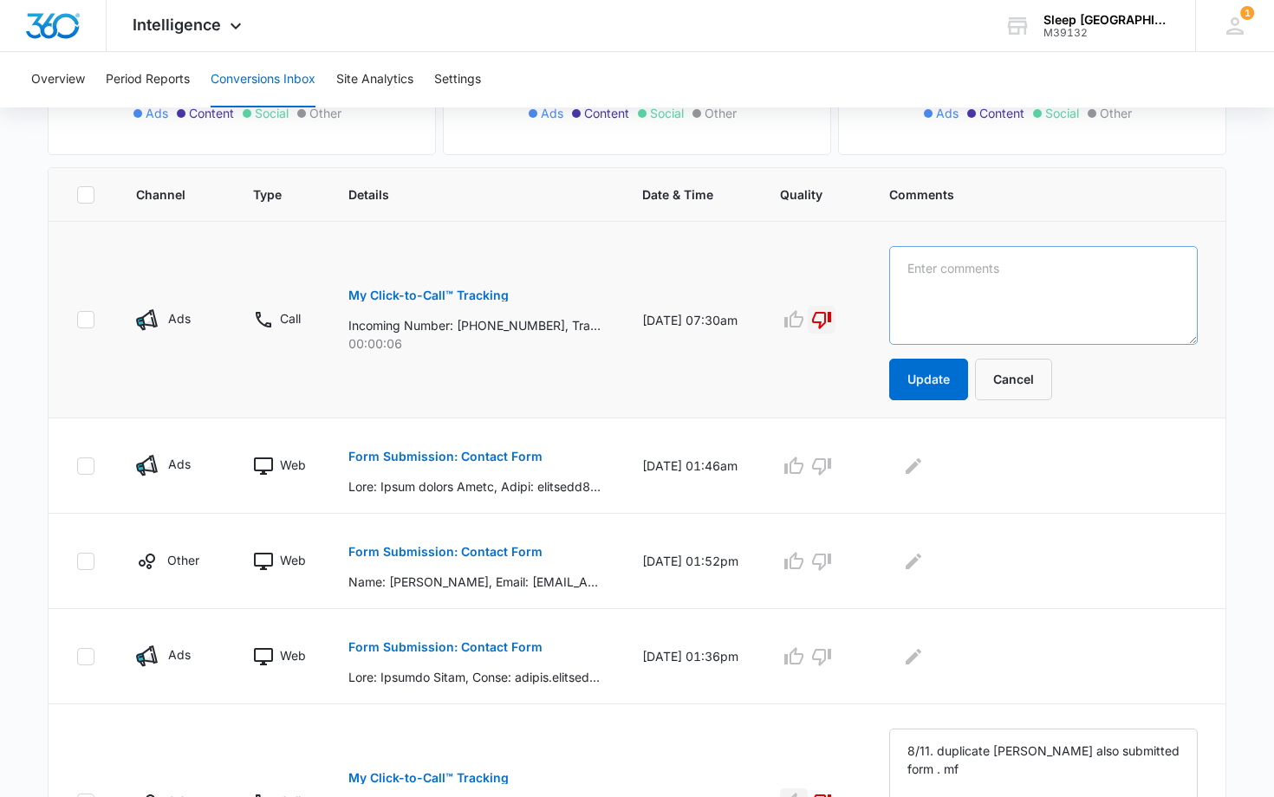
scroll to position [320, 0]
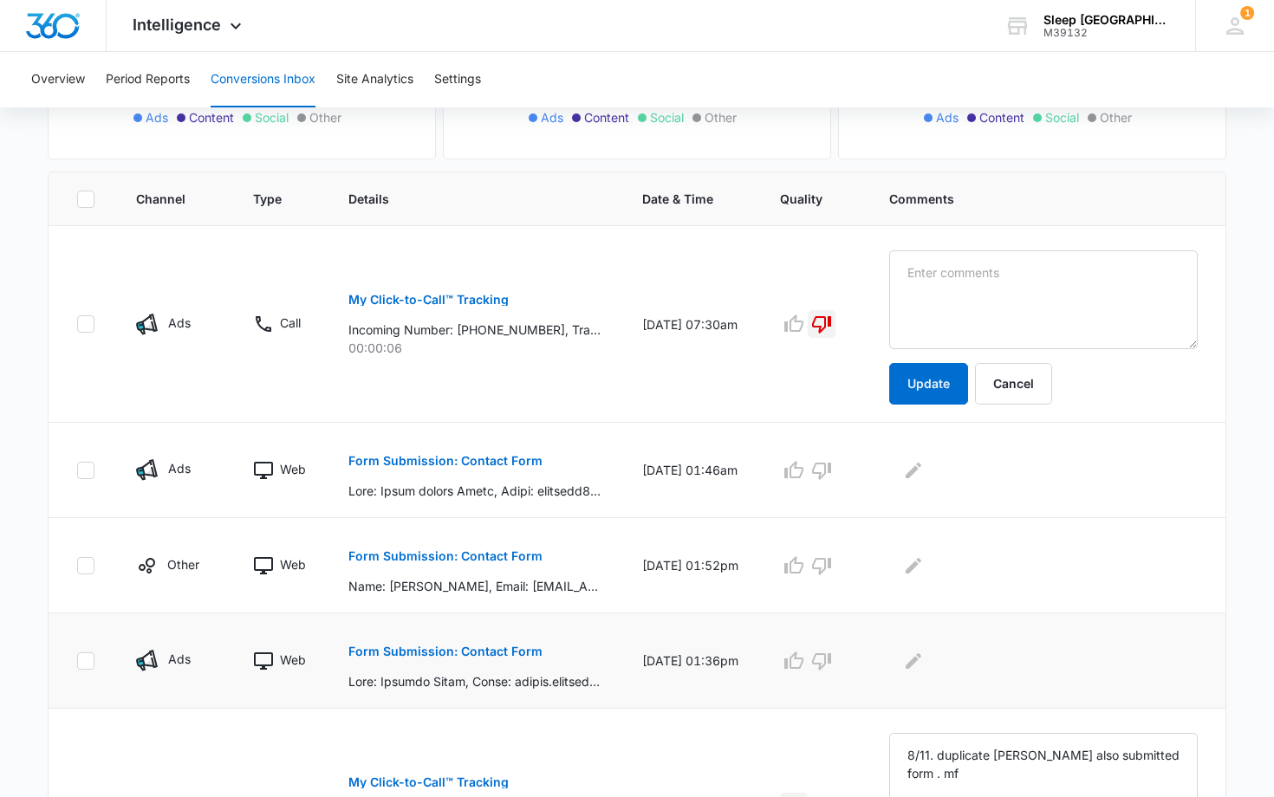
click at [498, 649] on p "Form Submission: Contact Form" at bounding box center [445, 651] width 194 height 12
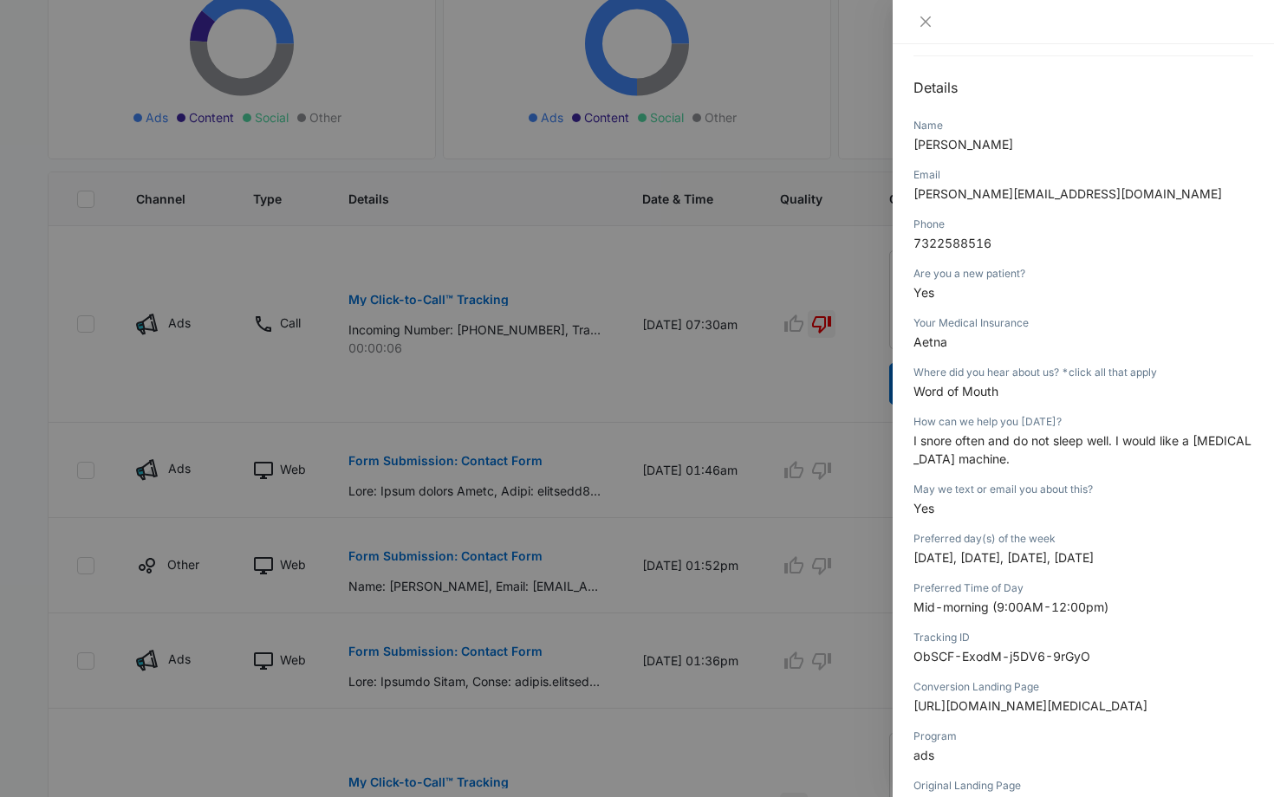
scroll to position [175, 0]
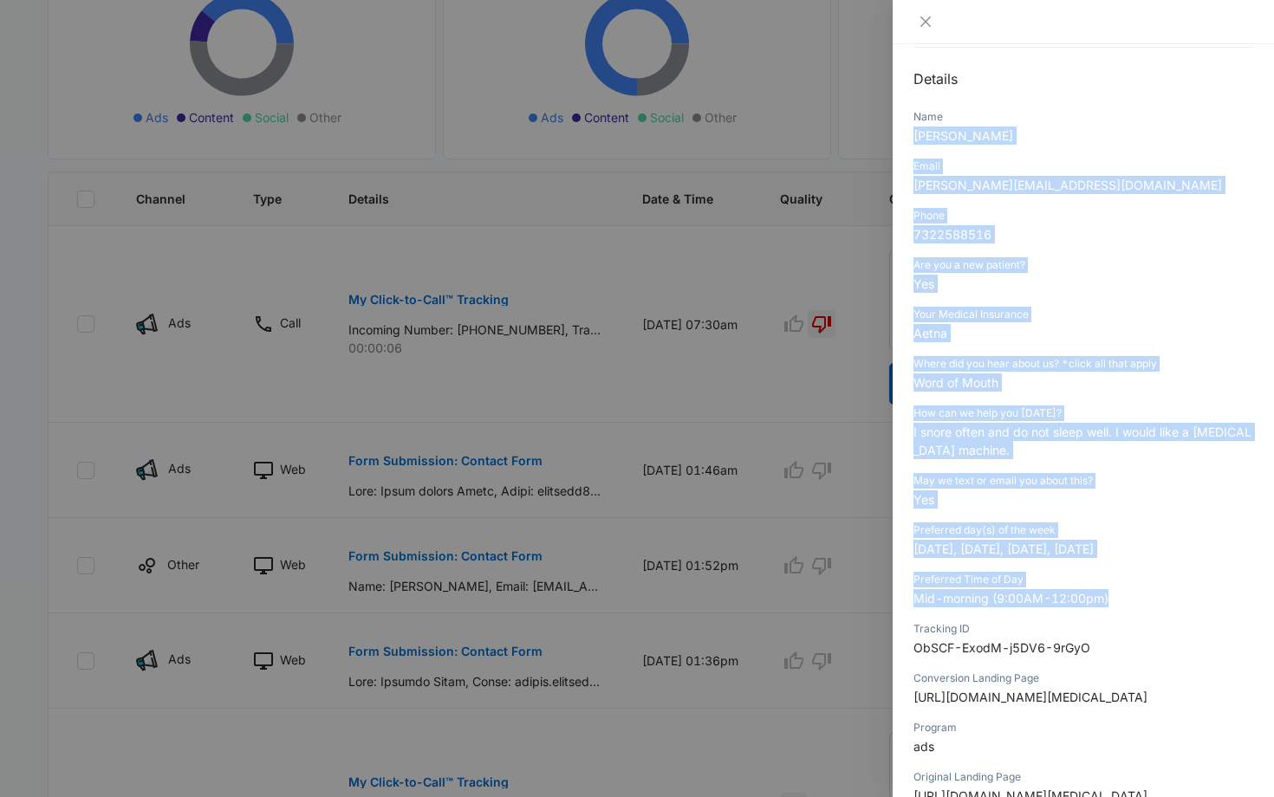
drag, startPoint x: 915, startPoint y: 311, endPoint x: 1144, endPoint y: 595, distance: 364.8
click at [1144, 595] on div "Form Submission: Contact Form 08/08/2025 at 01:36pm Type : Web Details Name Agu…" at bounding box center [1083, 414] width 340 height 1031
copy div "Agustin Rivas Email andrea.morocoima@gmail.com Phone 7322588516 Are you a new p…"
click at [930, 19] on icon "close" at bounding box center [925, 22] width 14 height 14
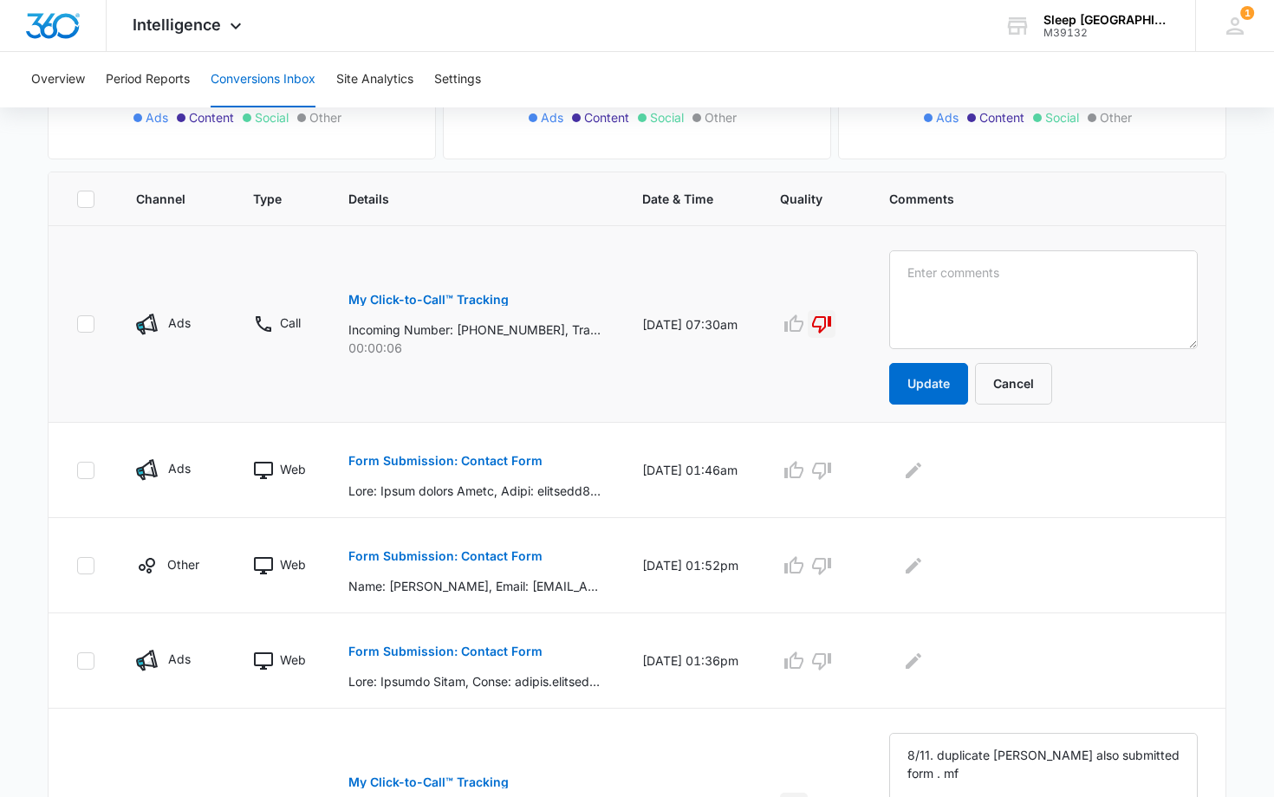
scroll to position [0, 0]
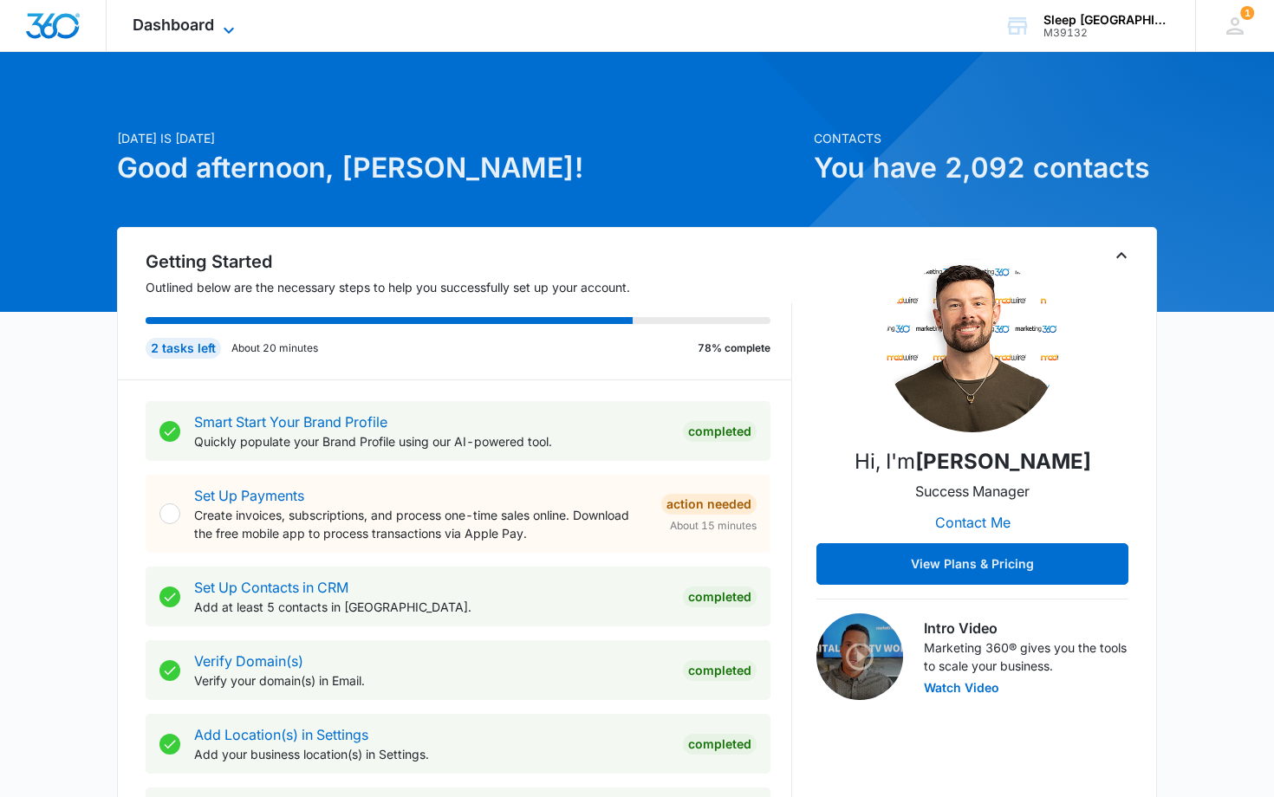
click at [213, 16] on span "Dashboard" at bounding box center [173, 25] width 81 height 18
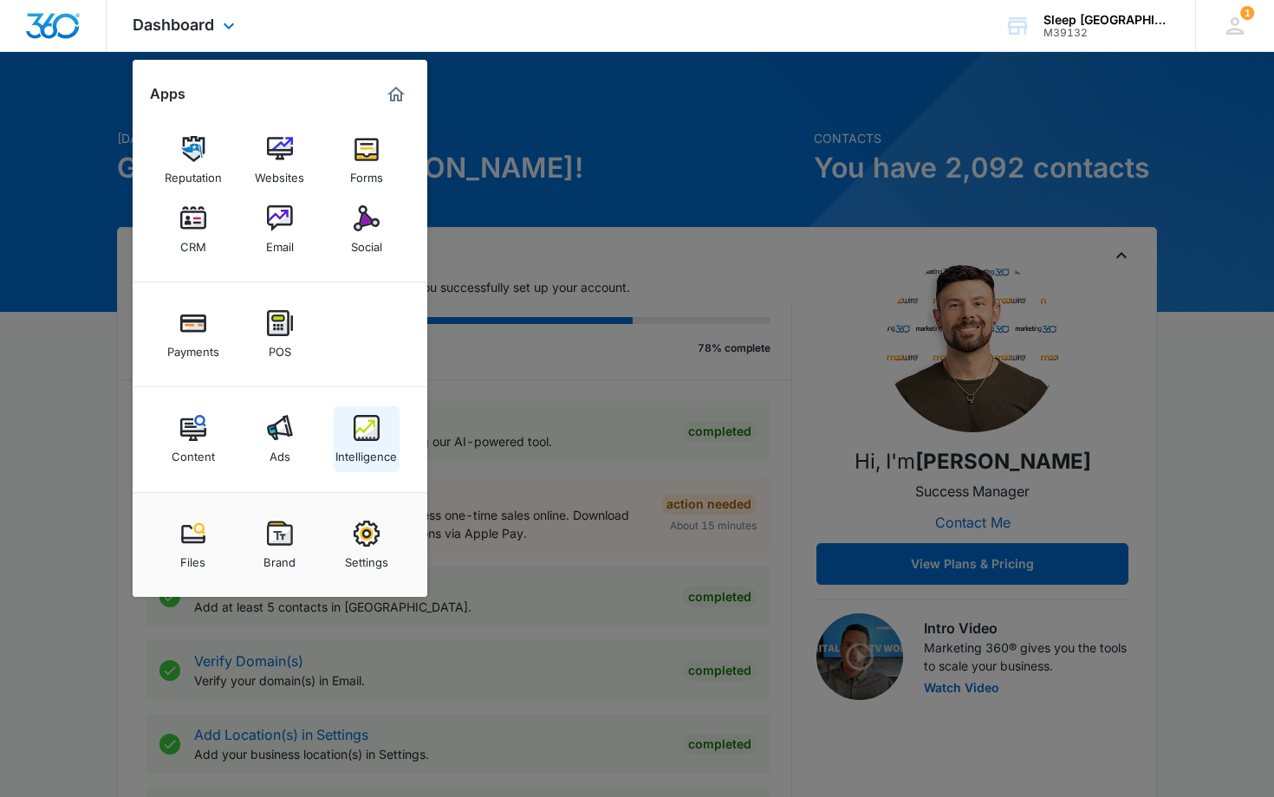
click at [373, 425] on img at bounding box center [366, 428] width 26 height 26
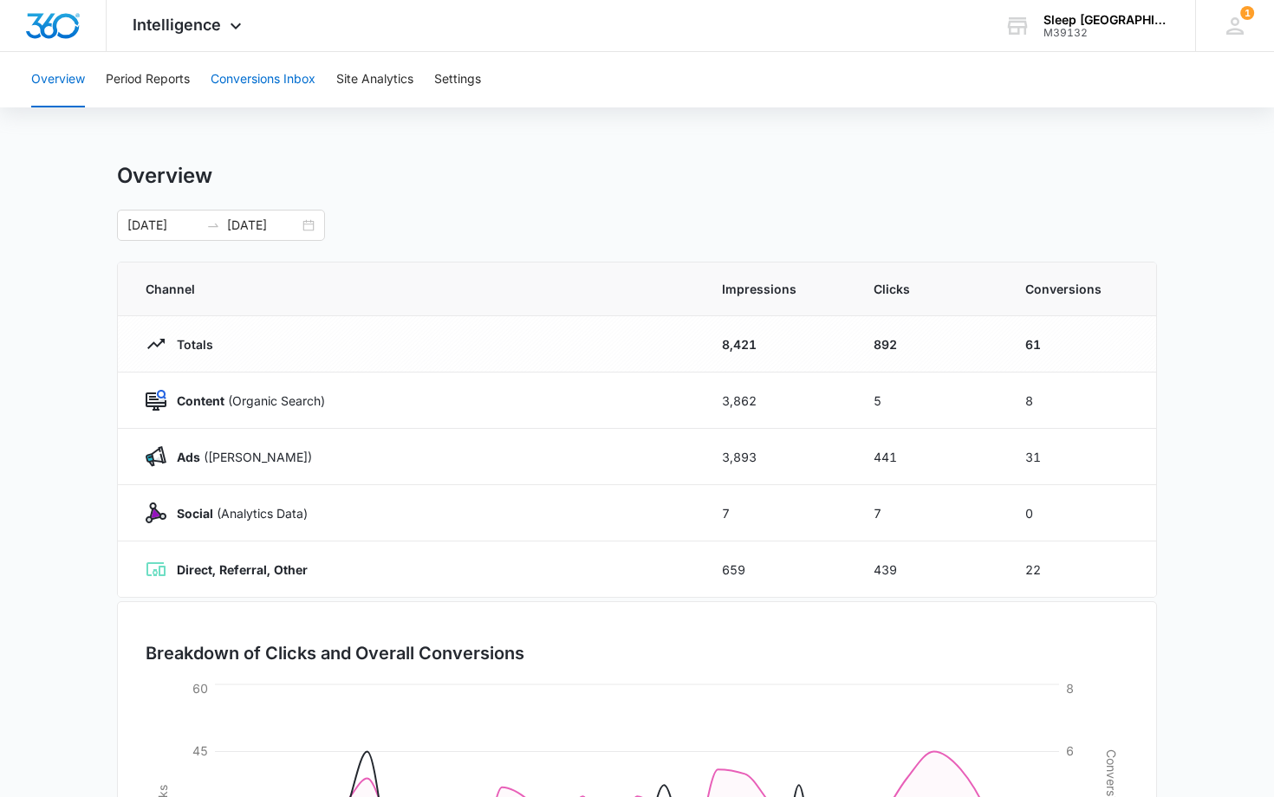
click at [247, 79] on button "Conversions Inbox" at bounding box center [263, 79] width 105 height 55
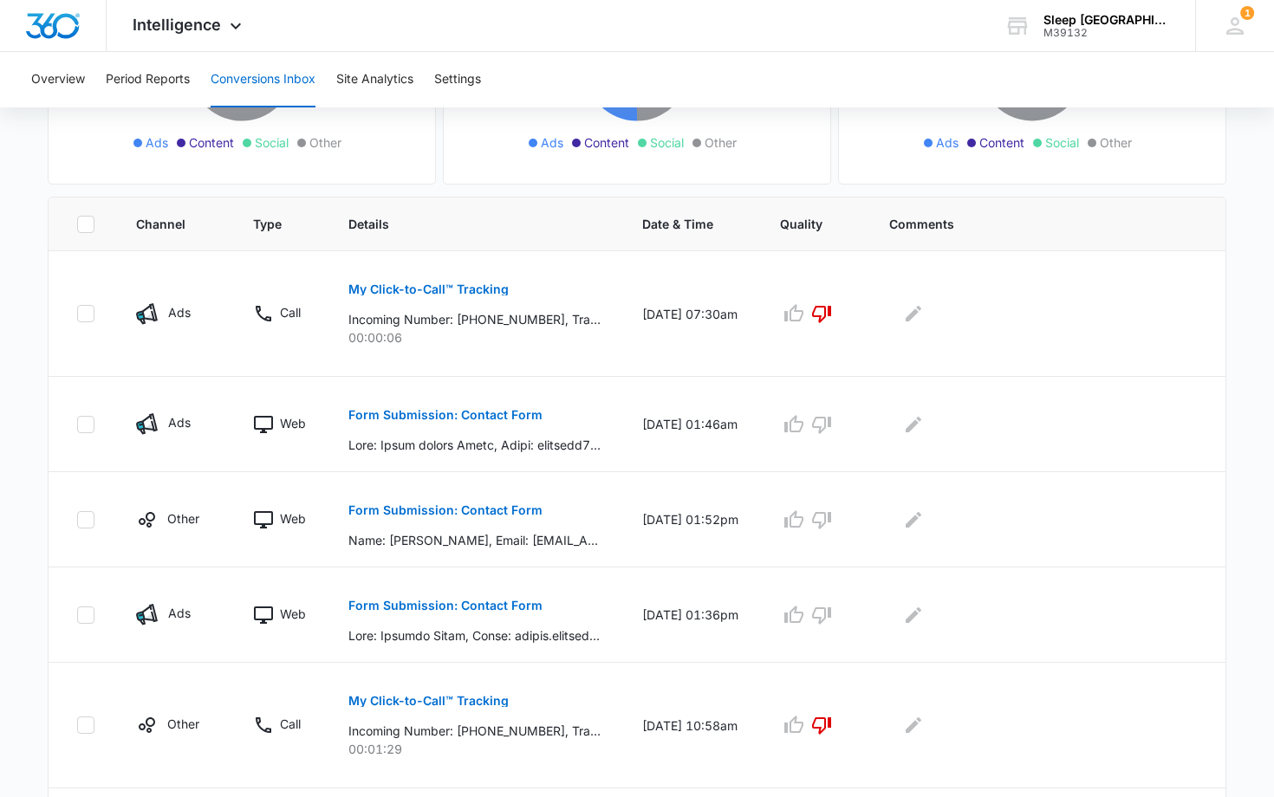
scroll to position [322, 0]
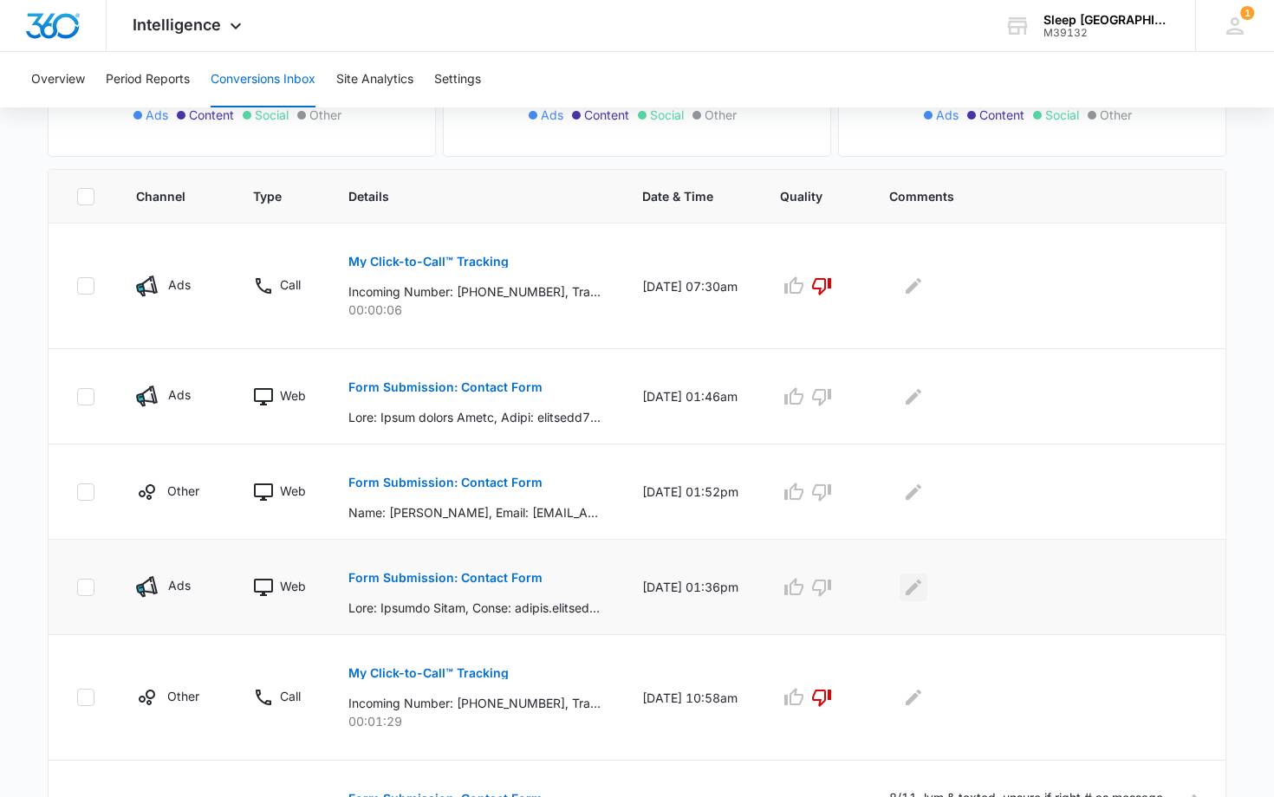
click at [921, 587] on icon "Edit Comments" at bounding box center [913, 587] width 16 height 16
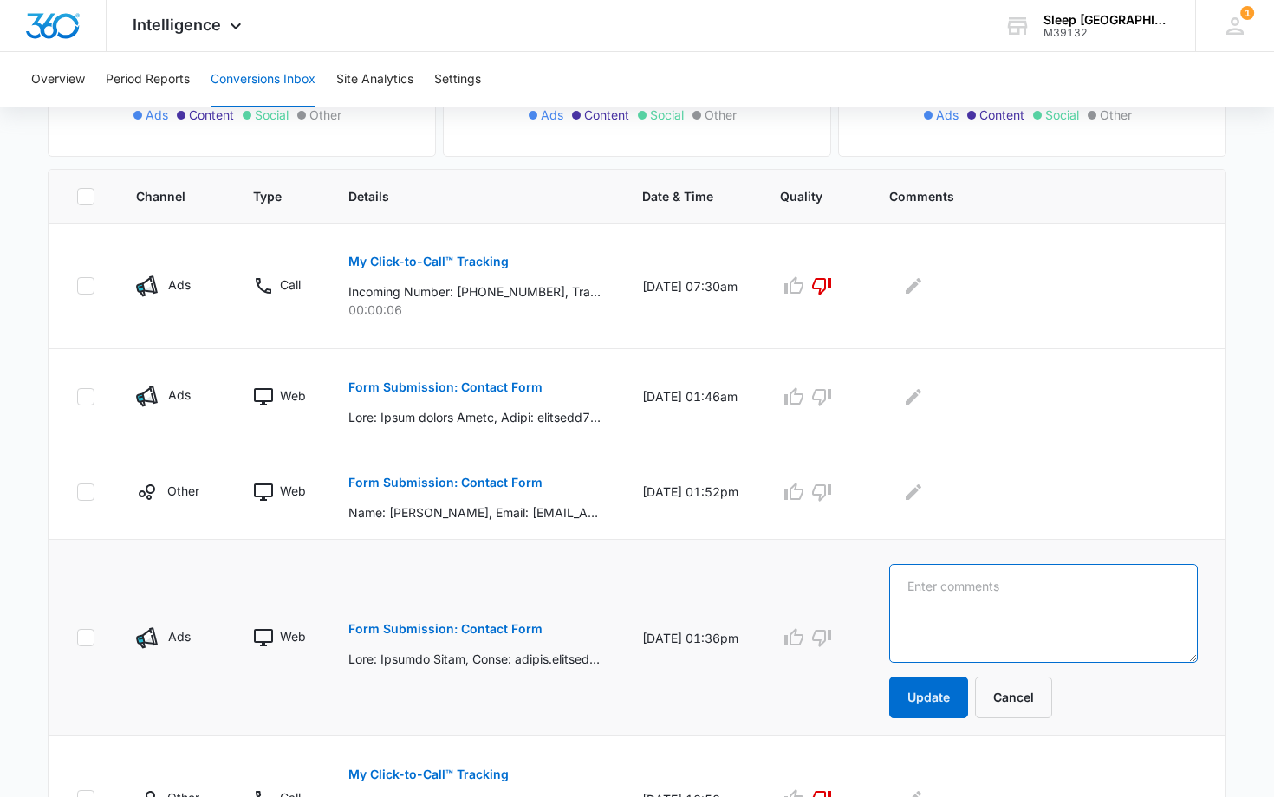
click at [922, 587] on textarea at bounding box center [1043, 613] width 308 height 99
type textarea "lvm. seeking [MEDICAL_DATA]"
click at [936, 698] on button "Update" at bounding box center [928, 698] width 79 height 42
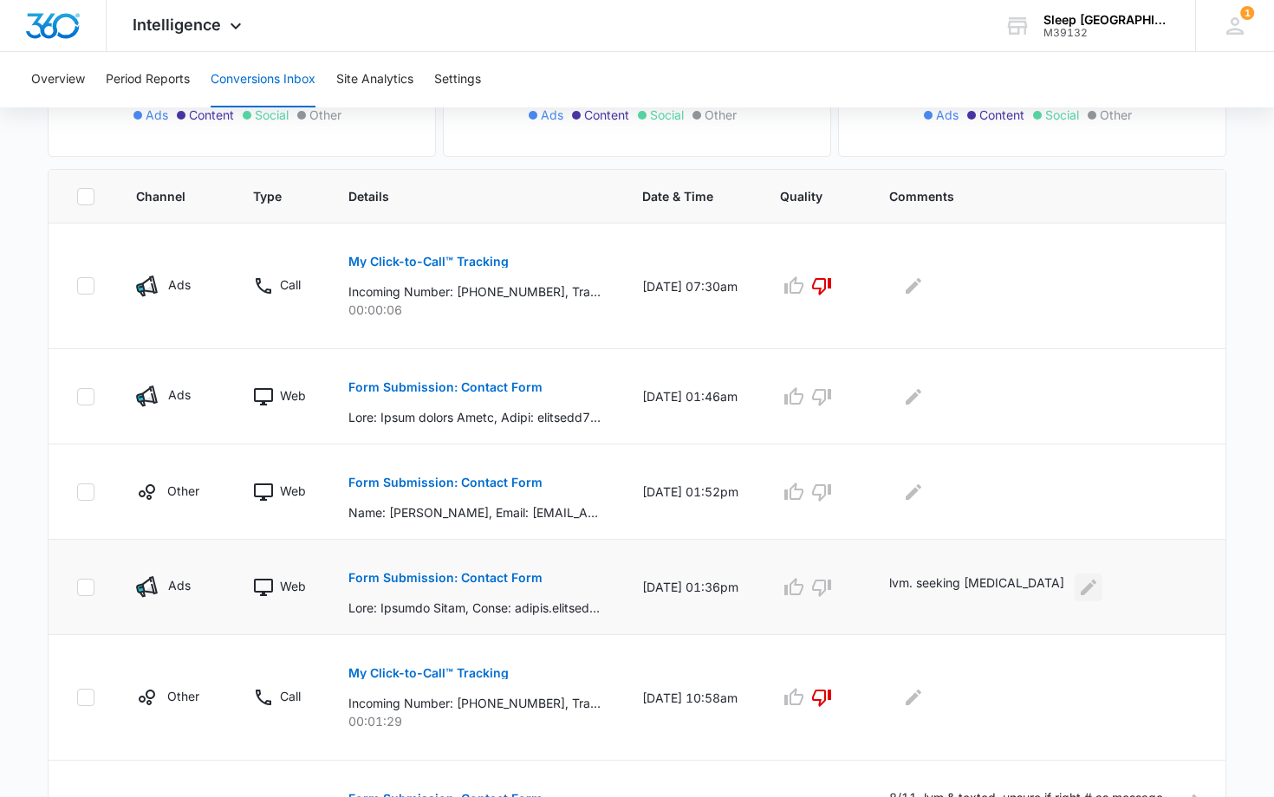
click at [1080, 585] on icon "Edit Comments" at bounding box center [1088, 587] width 16 height 16
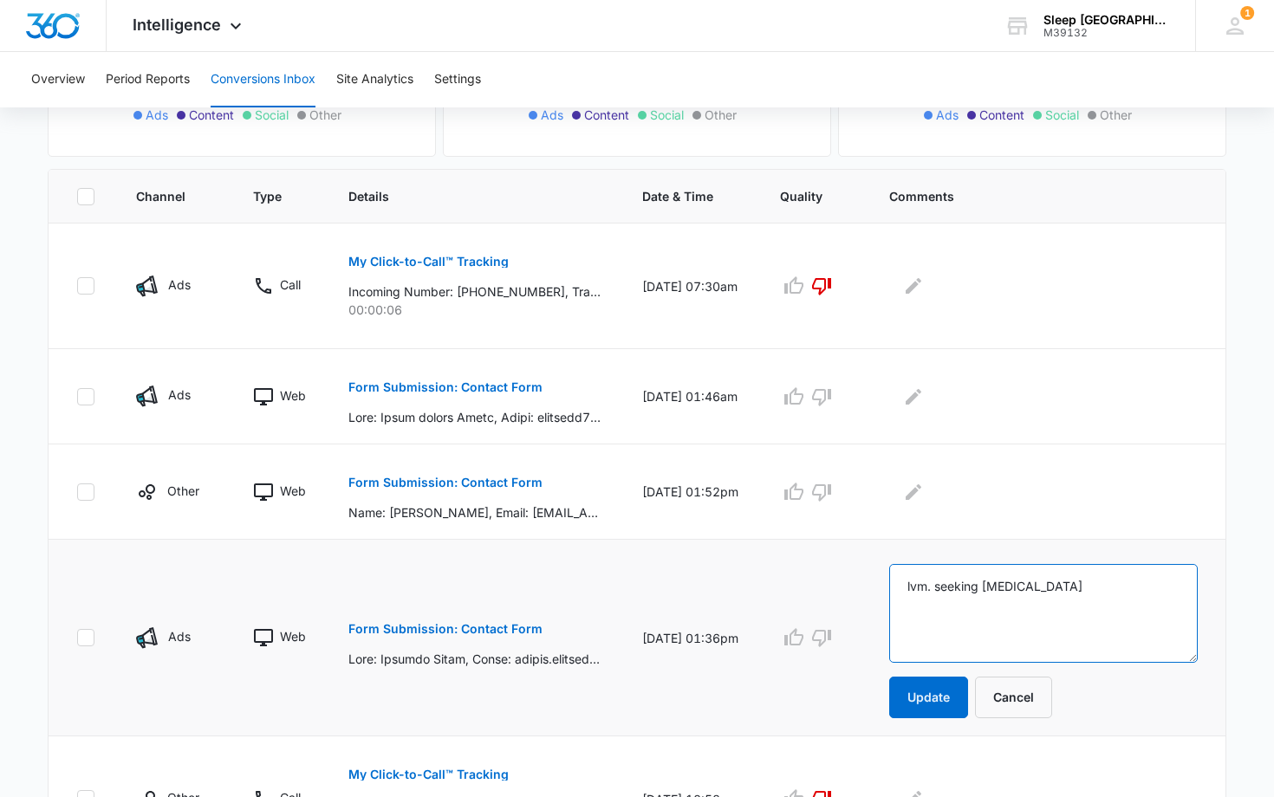
click at [914, 587] on textarea "lvm. seeking [MEDICAL_DATA]" at bounding box center [1043, 613] width 308 height 99
type textarea "8/11 lvm. seeking [MEDICAL_DATA]"
click at [936, 697] on button "Update" at bounding box center [928, 698] width 79 height 42
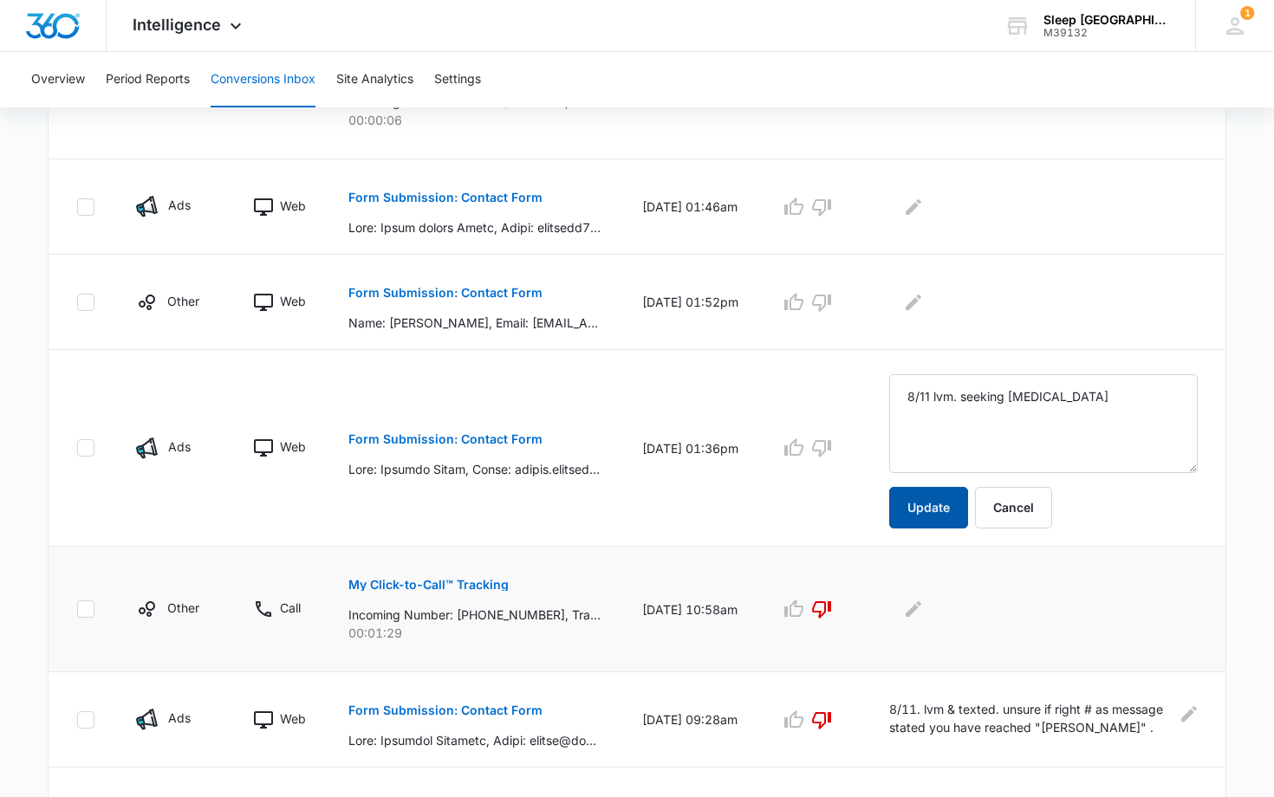
scroll to position [516, 0]
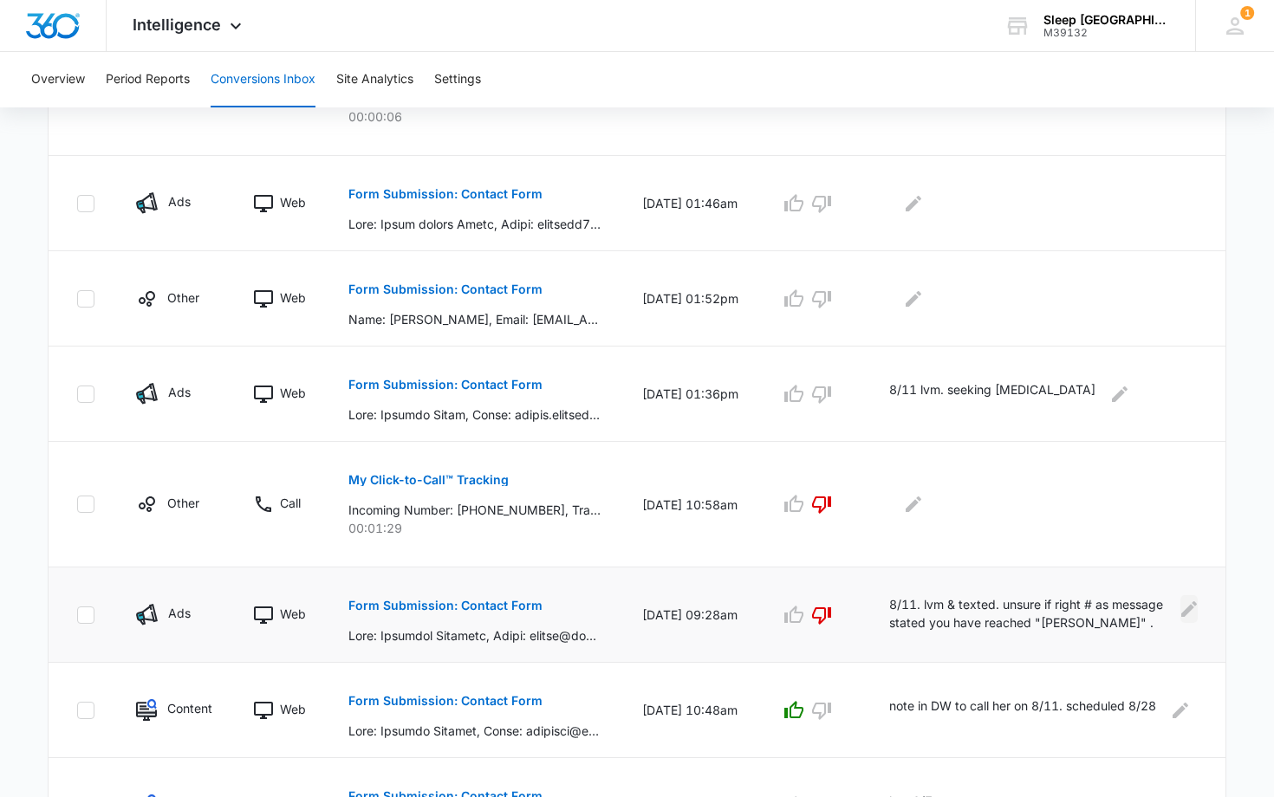
click at [1185, 606] on icon "Edit Comments" at bounding box center [1188, 609] width 21 height 21
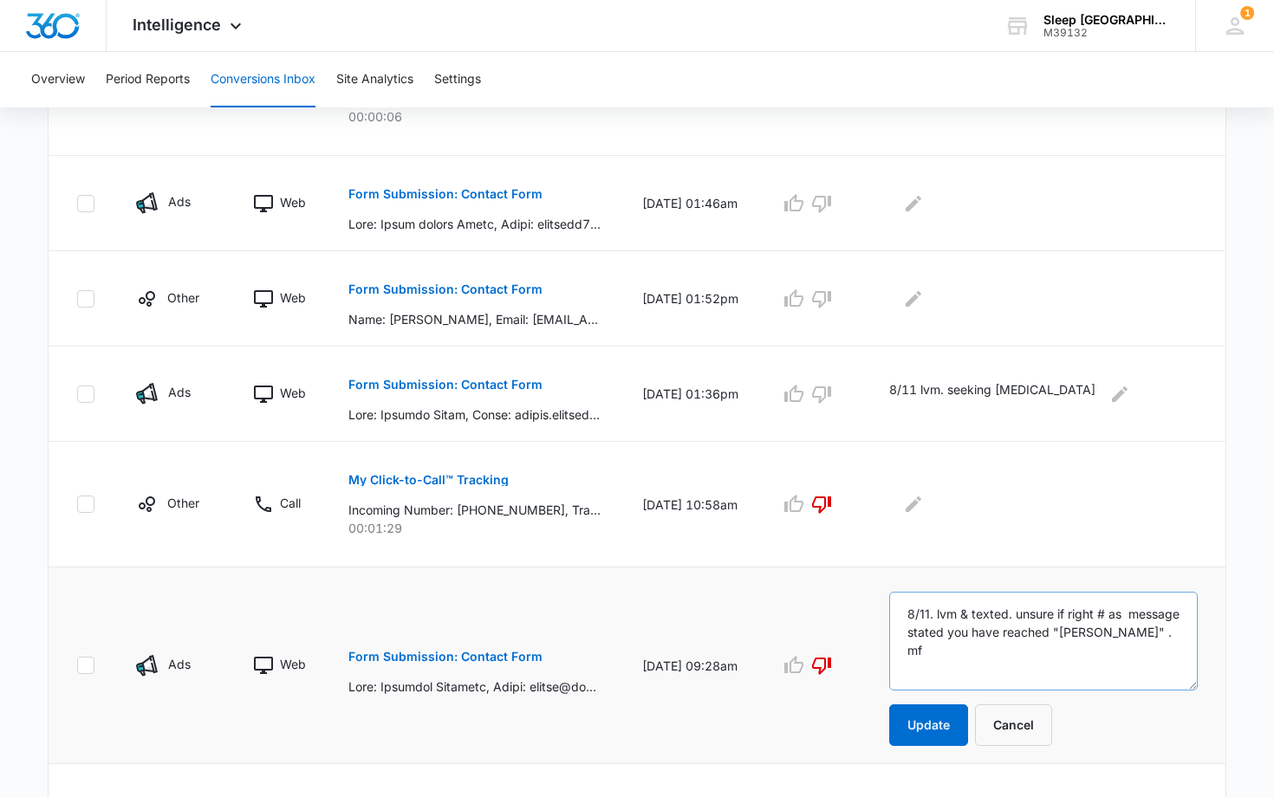
scroll to position [518, 0]
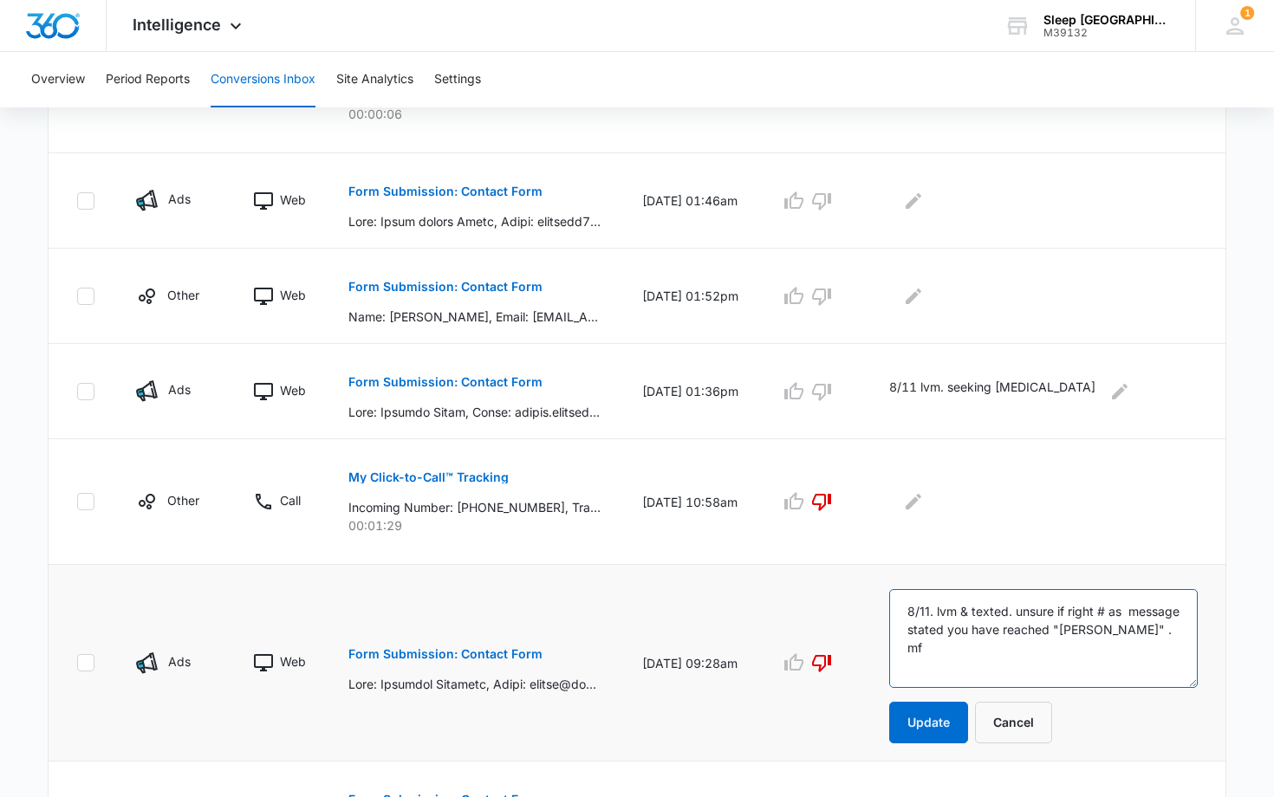
click at [914, 611] on textarea "8/11. lvm & texted. unsure if right # as message stated you have reached "[PERS…" at bounding box center [1043, 638] width 308 height 99
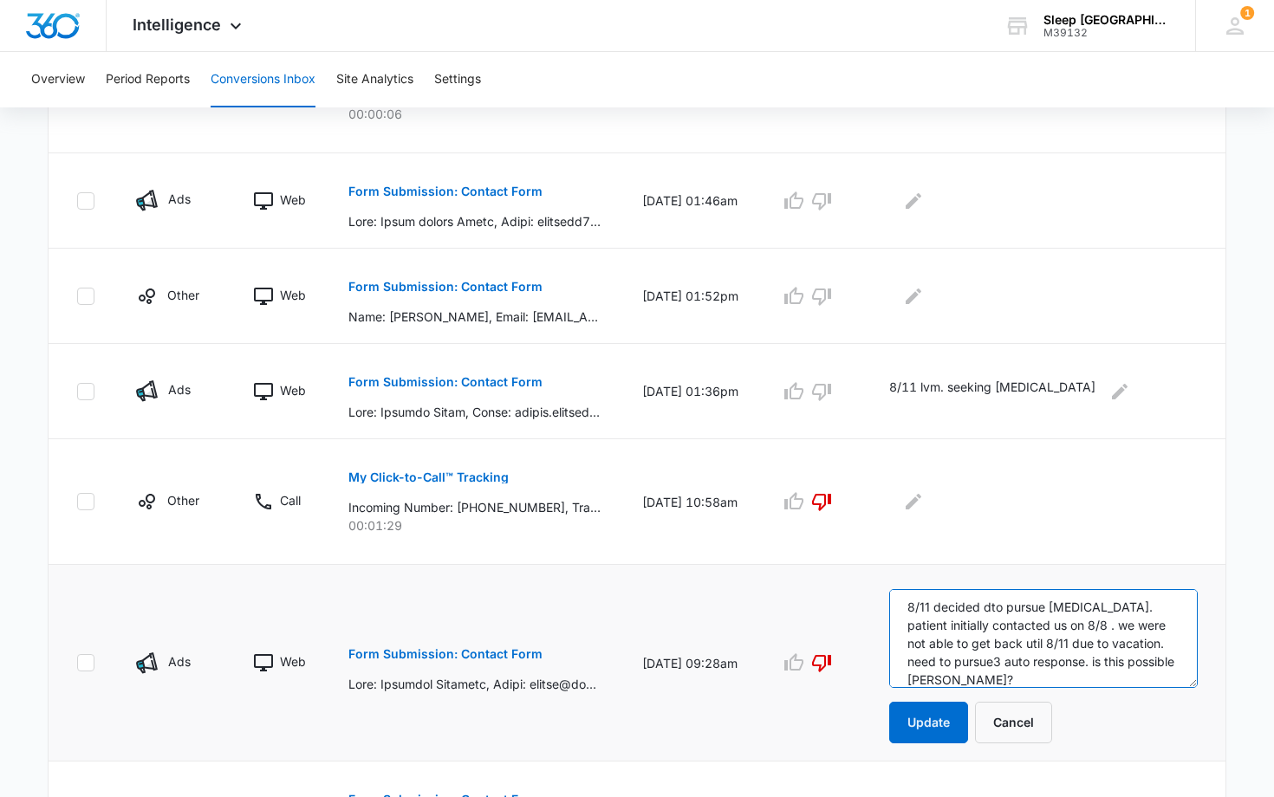
scroll to position [36, 0]
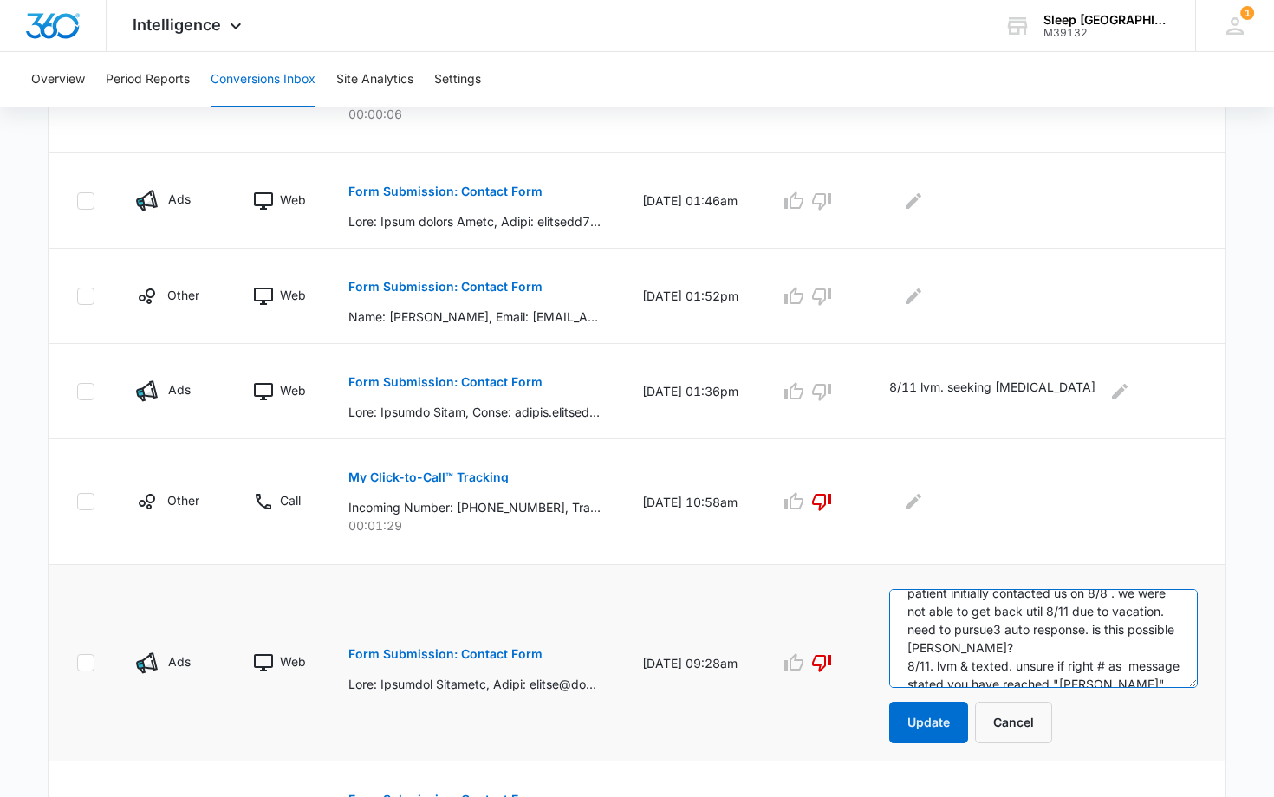
click at [962, 627] on textarea "8/11 decided dto pursue [MEDICAL_DATA]. patient initially contacted us on 8/8 .…" at bounding box center [1043, 638] width 308 height 99
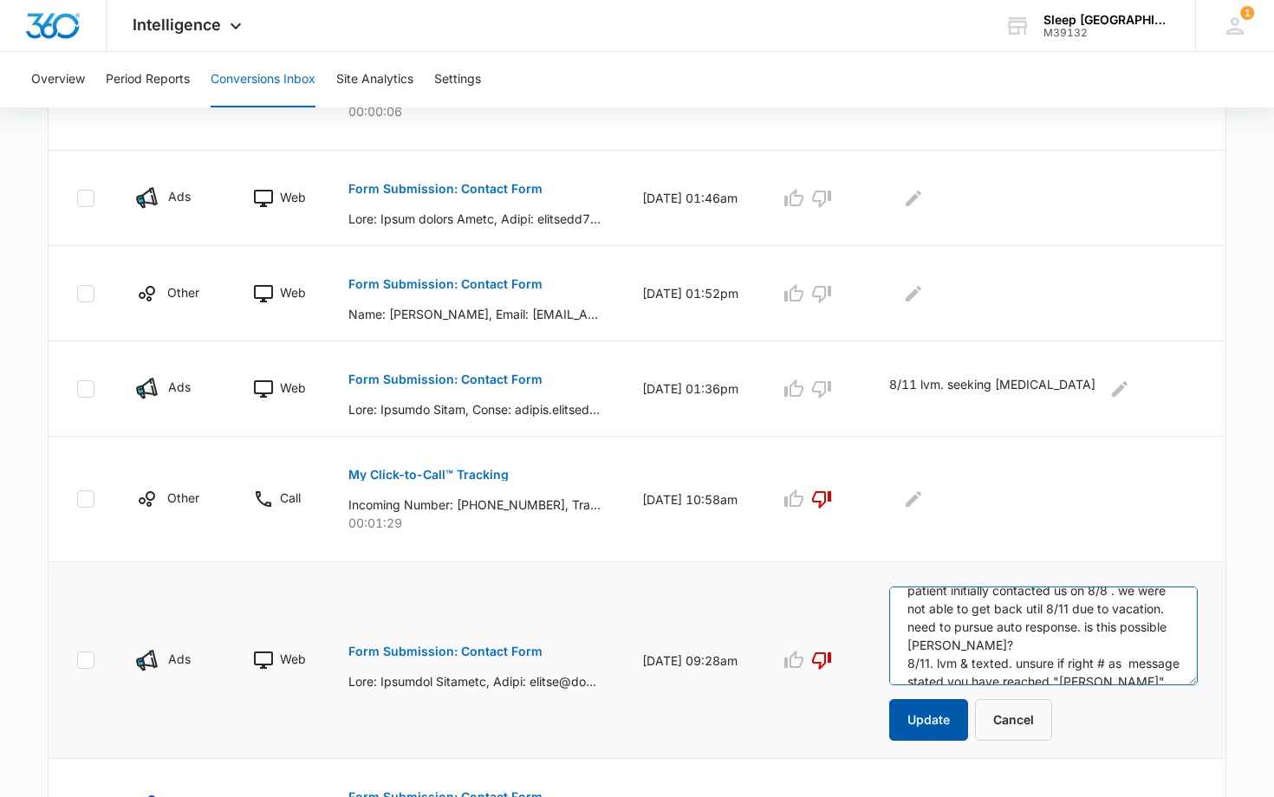
type textarea "8/11 decided dto pursue [MEDICAL_DATA]. patient initially contacted us on 8/8 .…"
click at [933, 723] on button "Update" at bounding box center [928, 720] width 79 height 42
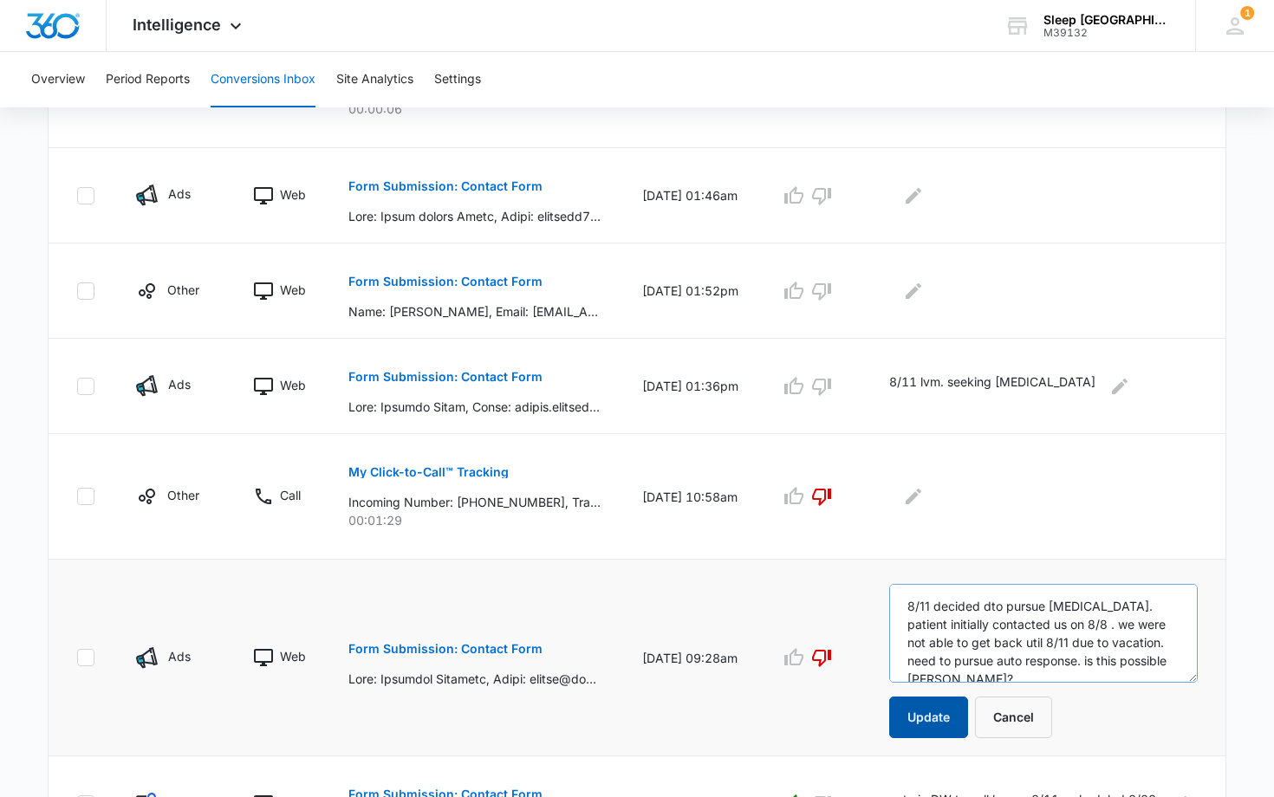
scroll to position [3, 0]
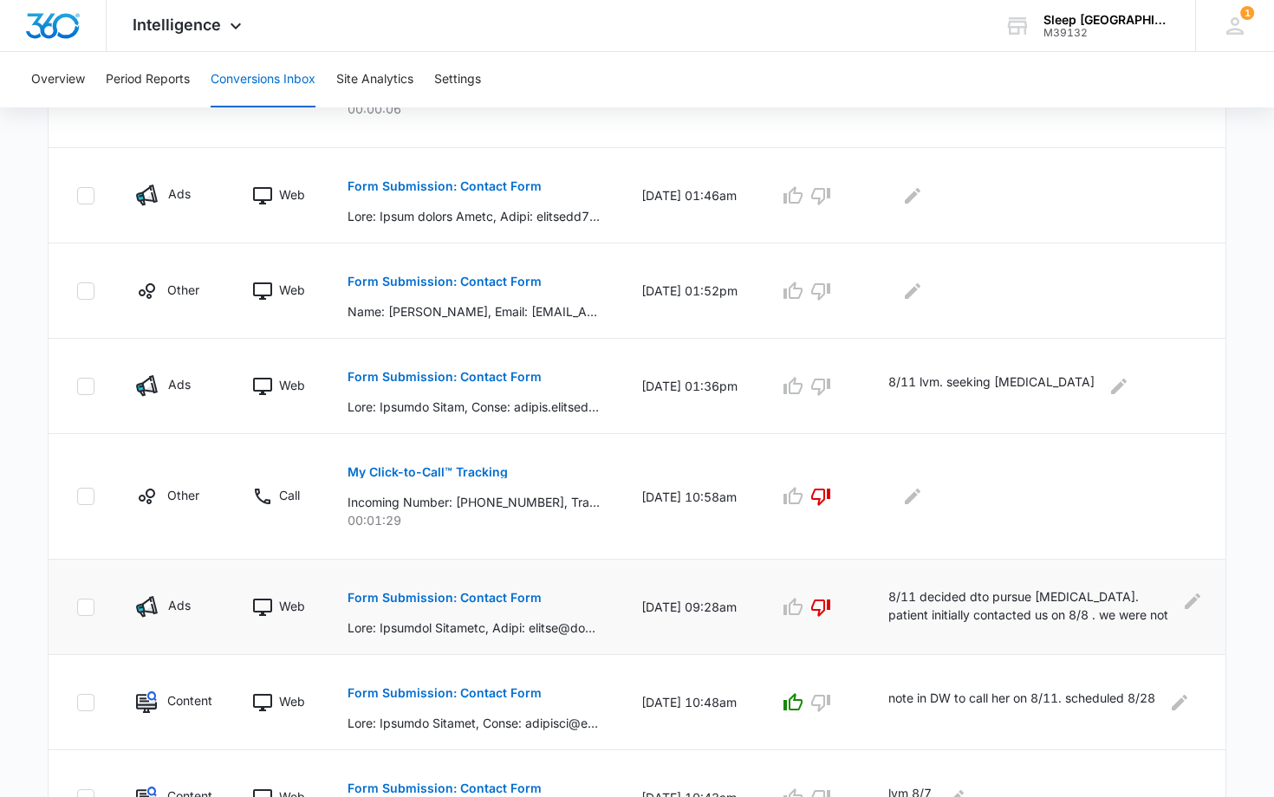
click at [981, 594] on p "8/11 decided dto pursue [MEDICAL_DATA]. patient initially contacted us on 8/8 .…" at bounding box center [1032, 606] width 289 height 39
click at [1194, 601] on icon "Edit Comments" at bounding box center [1192, 601] width 16 height 16
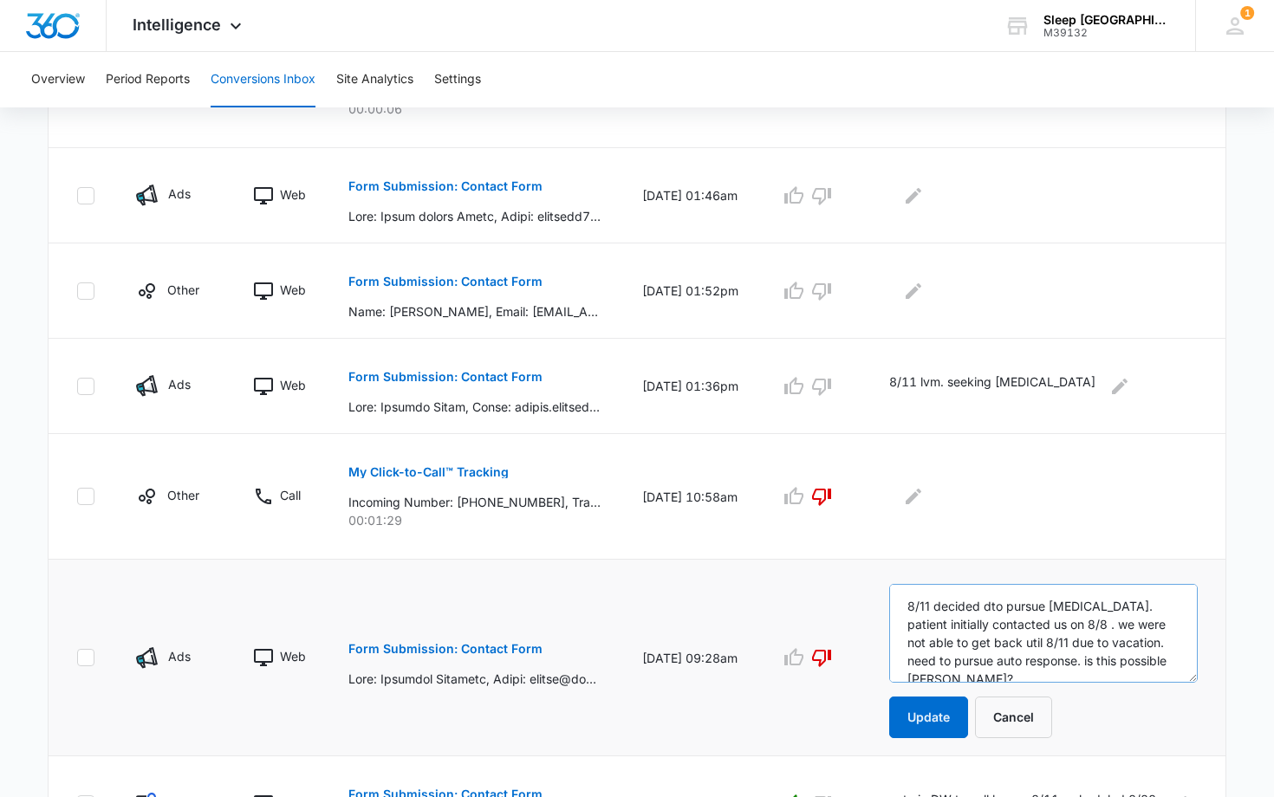
scroll to position [2, 0]
click at [999, 606] on textarea "8/11 decided dto pursue [MEDICAL_DATA]. patient initially contacted us on 8/8 .…" at bounding box center [1043, 633] width 308 height 99
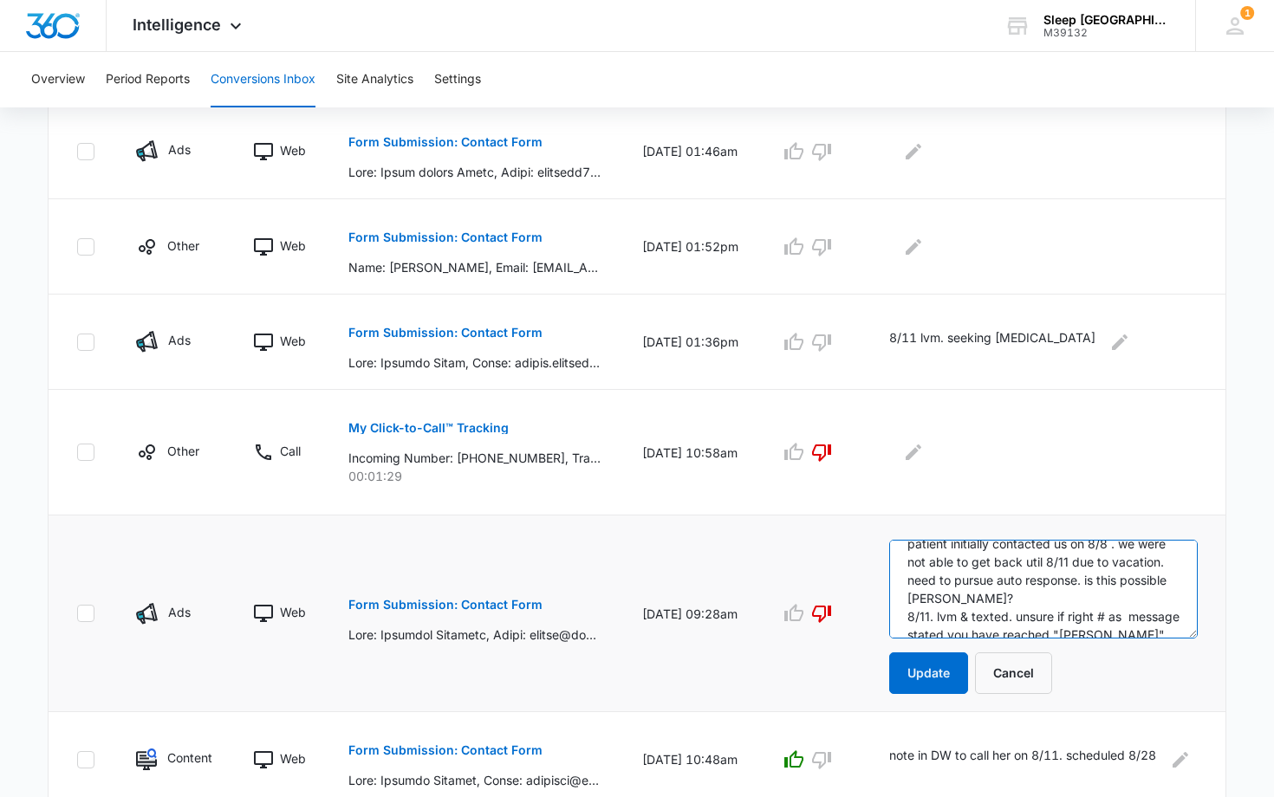
scroll to position [568, 0]
drag, startPoint x: 1023, startPoint y: 600, endPoint x: 1151, endPoint y: 611, distance: 128.7
click at [1151, 611] on textarea "8/11 decided to pursue [MEDICAL_DATA]. patient initially contacted us on 8/8 . …" at bounding box center [1043, 588] width 308 height 99
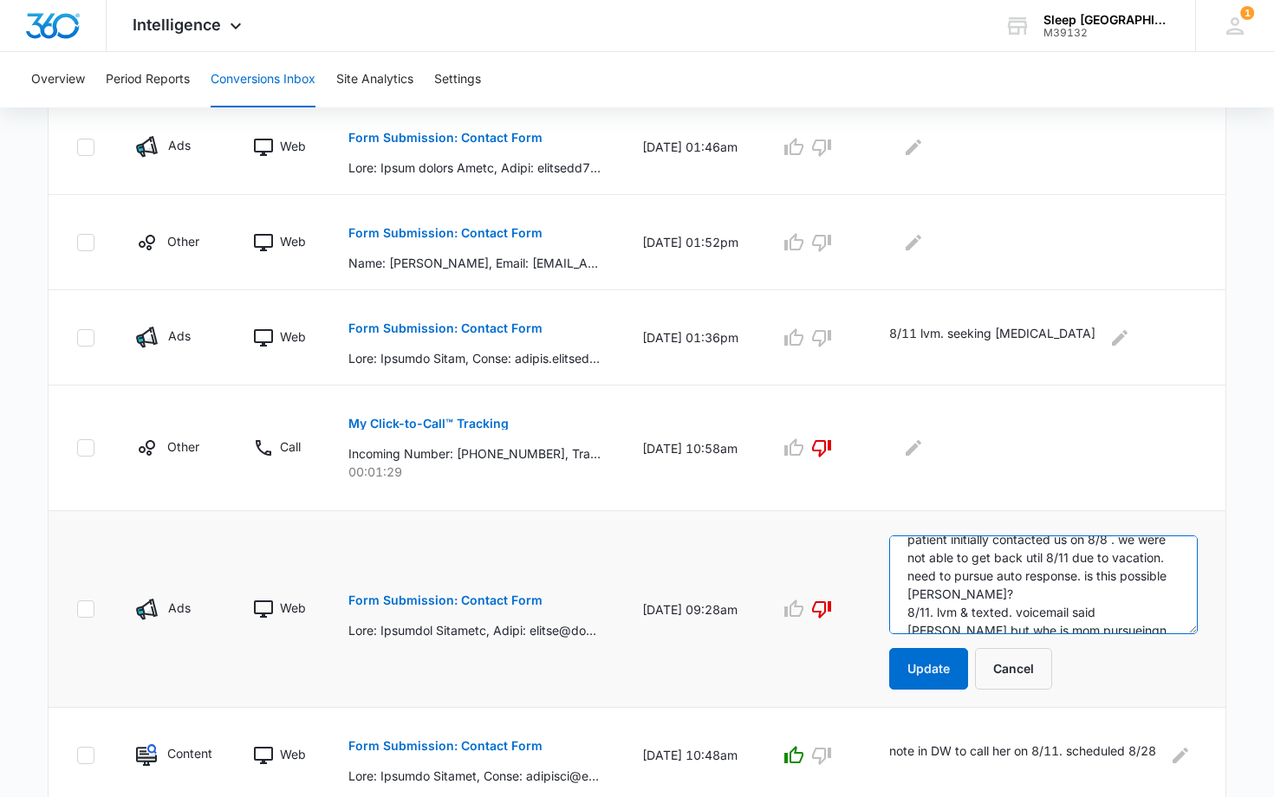
scroll to position [41, 0]
type textarea "8/11 decided to pursue [MEDICAL_DATA]. patient initially contacted us on 8/8 . …"
click at [935, 664] on button "Update" at bounding box center [928, 669] width 79 height 42
click at [935, 663] on button "Update" at bounding box center [928, 669] width 79 height 42
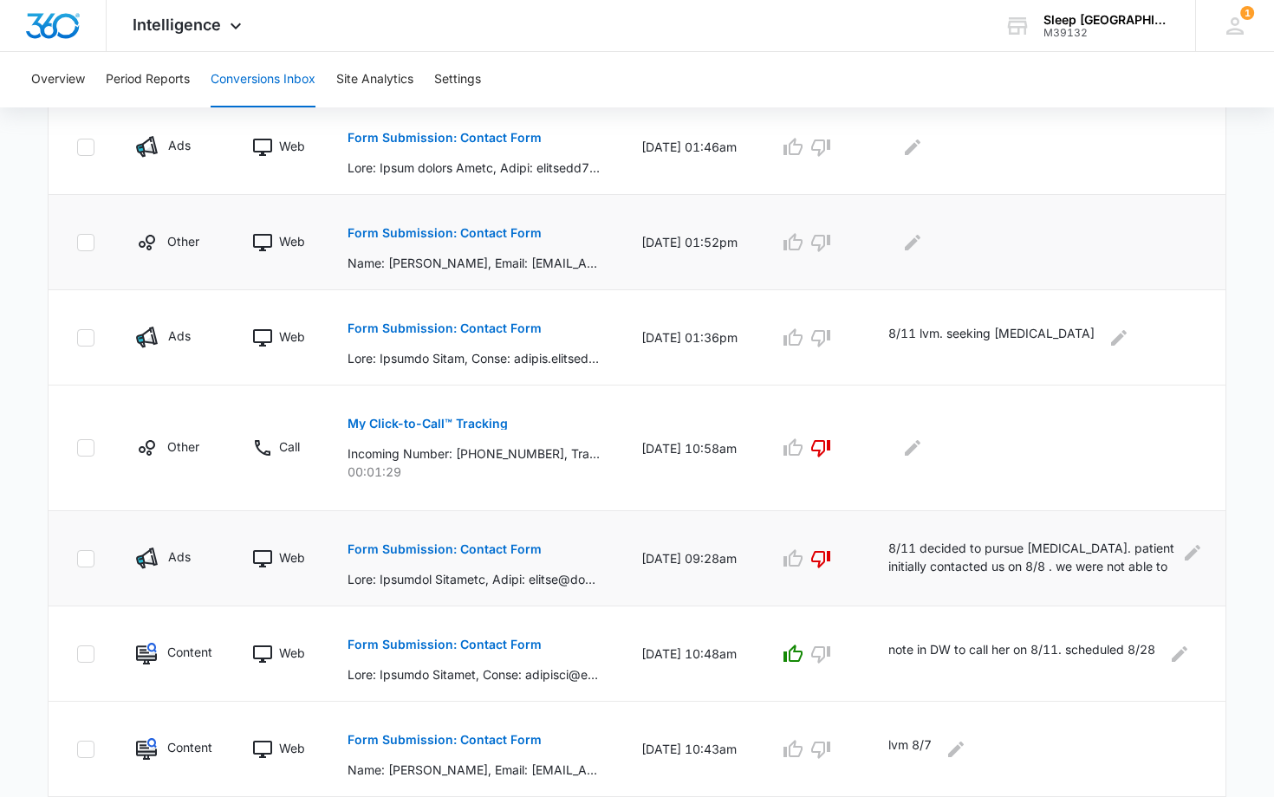
click at [454, 234] on p "Form Submission: Contact Form" at bounding box center [444, 233] width 194 height 12
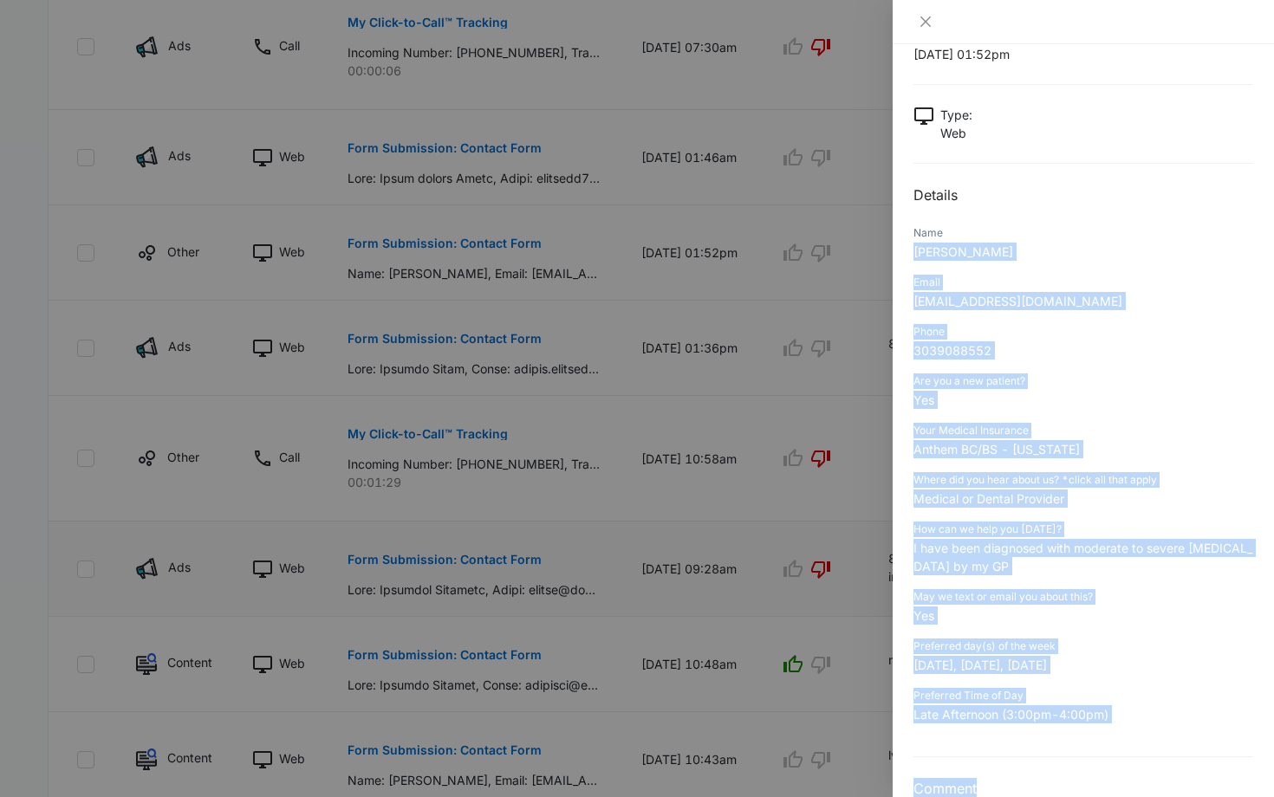
scroll to position [94, 0]
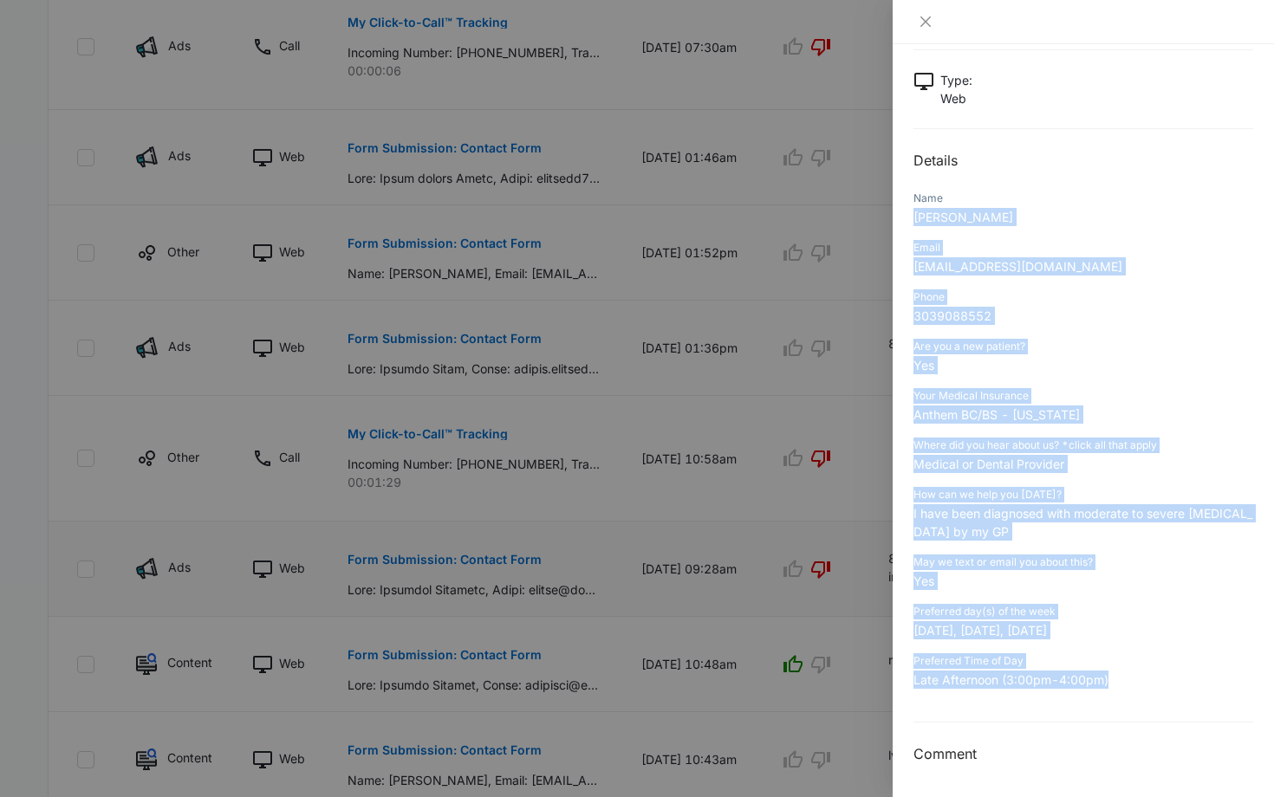
drag, startPoint x: 914, startPoint y: 310, endPoint x: 1119, endPoint y: 687, distance: 429.2
click at [1119, 687] on div "Form Submission: Contact Form [DATE] 01:52pm Type : Web Details Name [PERSON_NA…" at bounding box center [1083, 373] width 340 height 784
copy div "[PERSON_NAME] Email [EMAIL_ADDRESS][DOMAIN_NAME] Phone [PHONE_NUMBER] Are you a…"
click at [927, 21] on icon "close" at bounding box center [925, 22] width 14 height 14
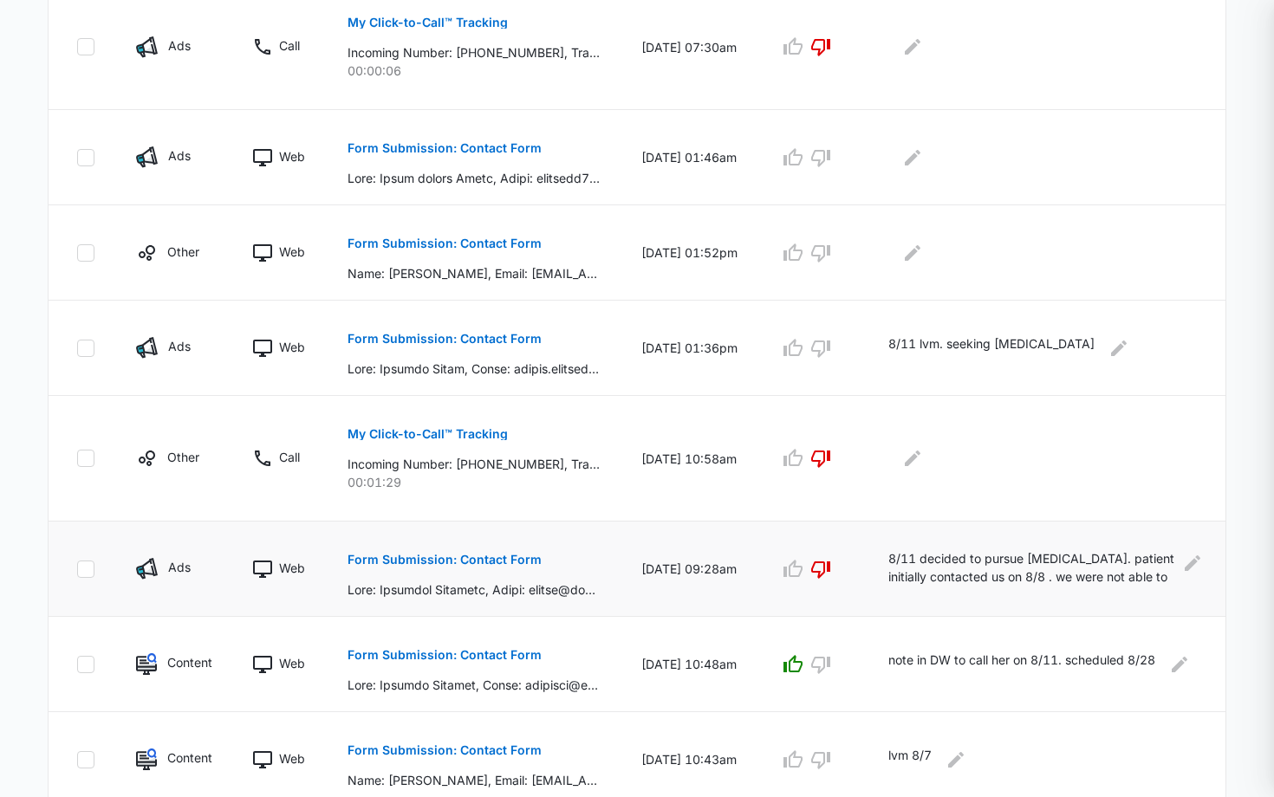
scroll to position [554, 0]
